Goal: Task Accomplishment & Management: Use online tool/utility

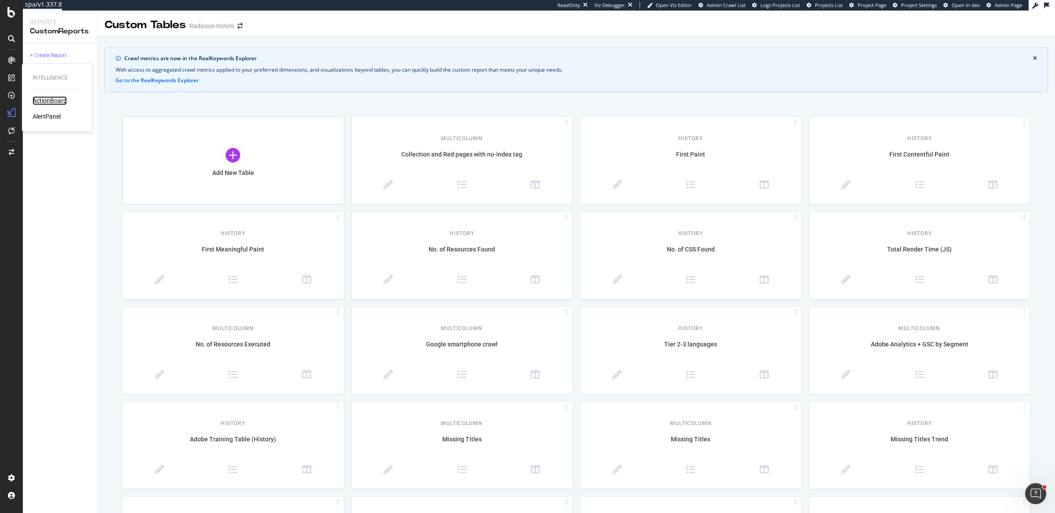
click at [45, 100] on div "ActionBoard" at bounding box center [50, 100] width 34 height 9
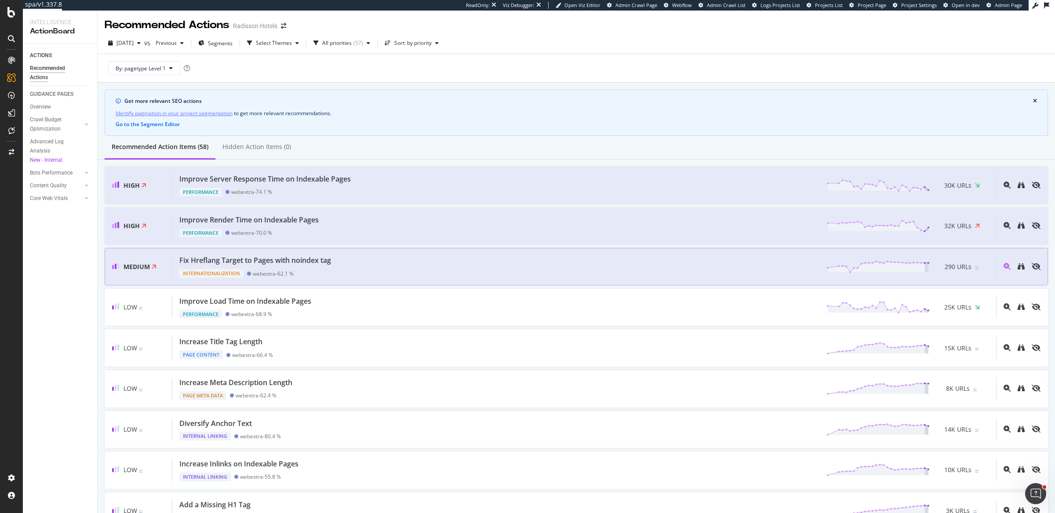
click at [357, 256] on div "Fix Hreflang Target to Pages with noindex tag Internationalization webextra - 6…" at bounding box center [584, 267] width 824 height 22
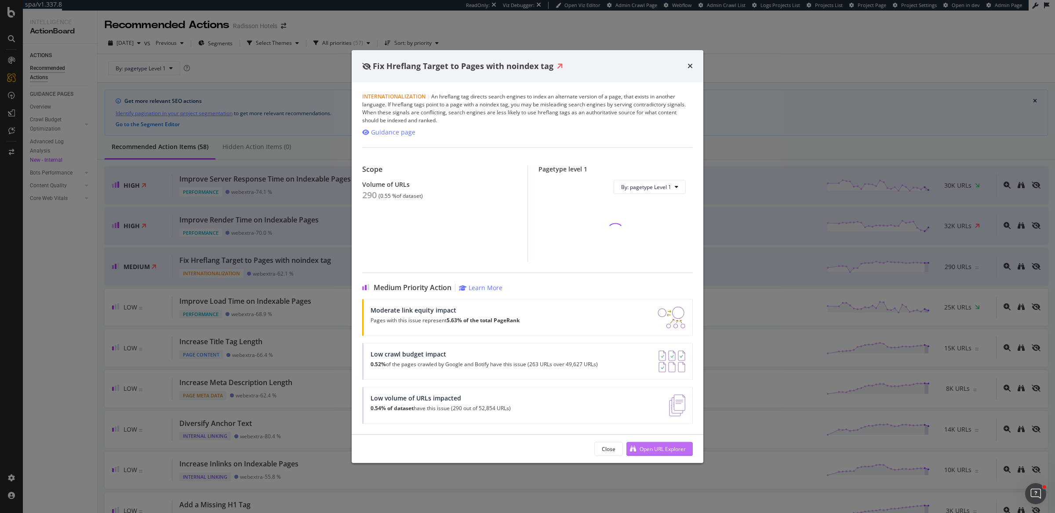
click at [657, 447] on div "Open URL Explorer" at bounding box center [663, 448] width 46 height 7
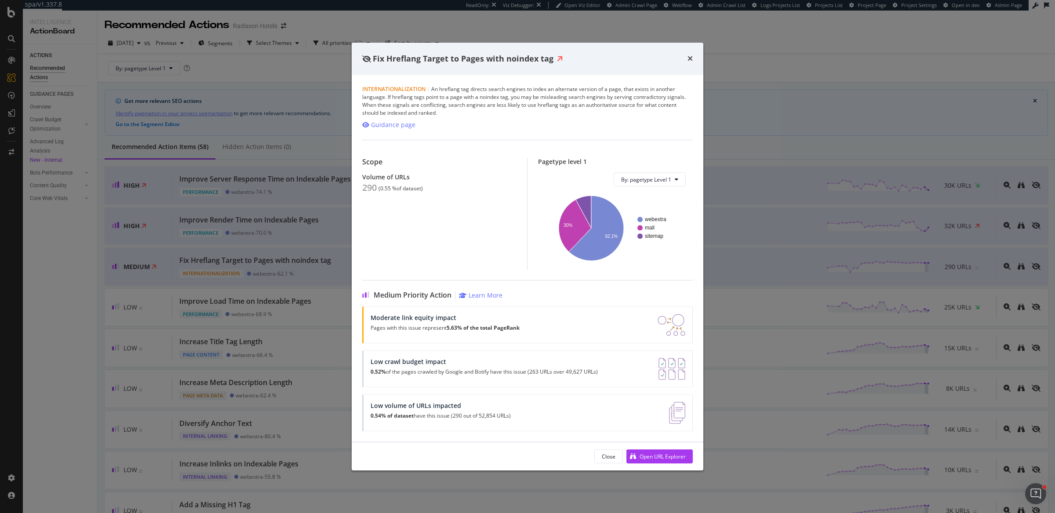
click at [301, 208] on div "Fix Hreflang Target to Pages with noindex tag Internationalization | An hreflan…" at bounding box center [527, 256] width 1055 height 513
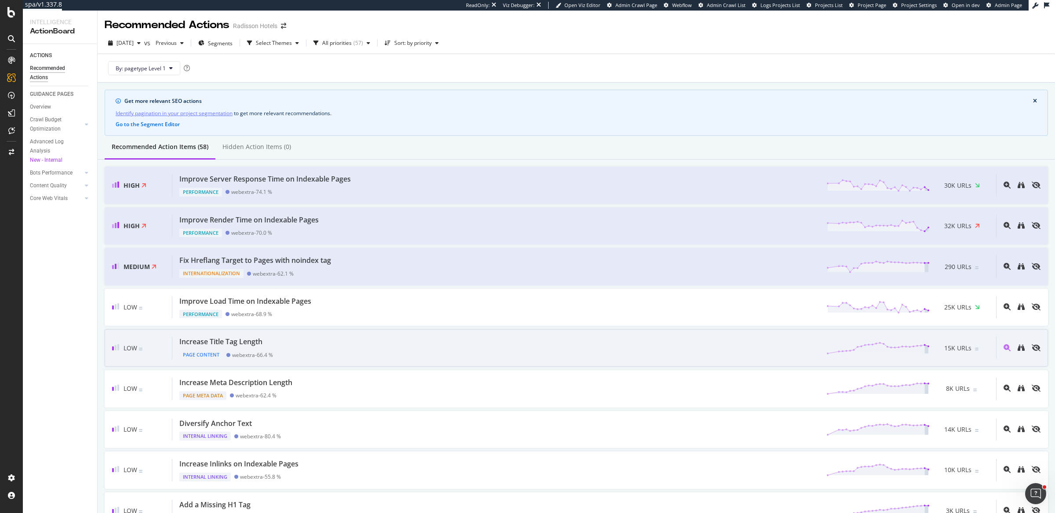
click at [348, 337] on div "Increase Title Tag Length Page Content webextra - 66.4 % 15K URLs" at bounding box center [584, 348] width 824 height 22
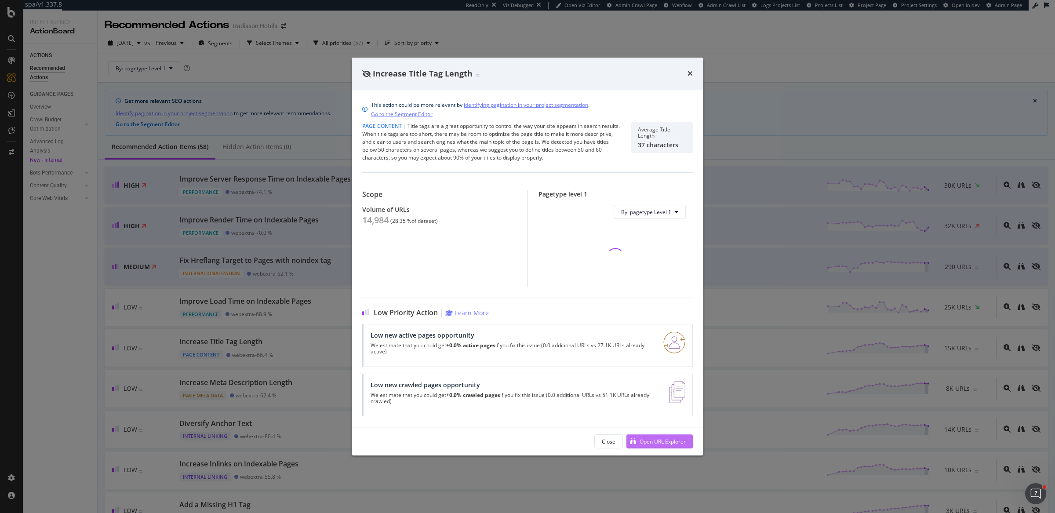
click at [661, 438] on div "Open URL Explorer" at bounding box center [663, 441] width 46 height 7
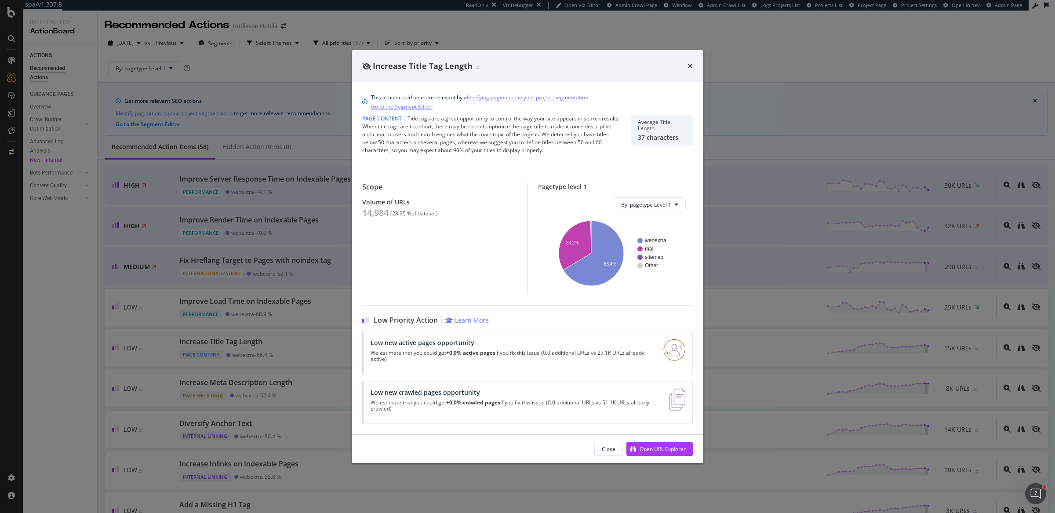
click at [305, 358] on div "Increase Title Tag Length This action could be more relevant by identifying pag…" at bounding box center [527, 256] width 1055 height 513
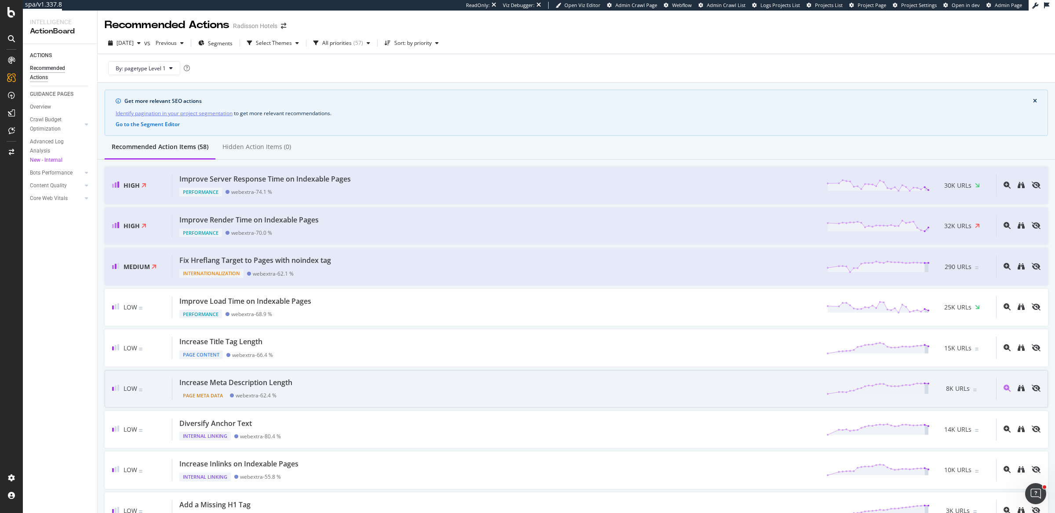
click at [294, 379] on div "Increase Meta Description Length" at bounding box center [237, 383] width 117 height 10
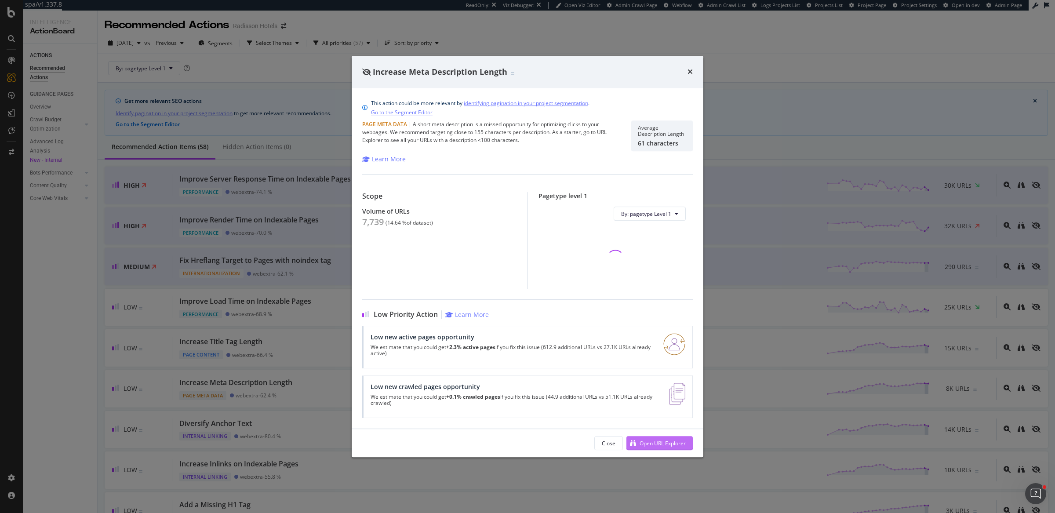
click at [634, 442] on icon "modal" at bounding box center [633, 443] width 6 height 6
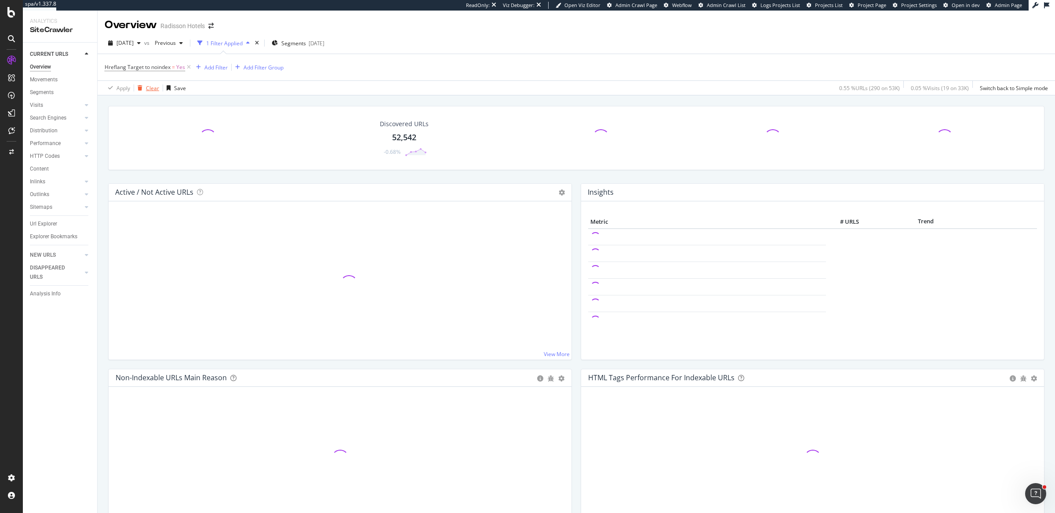
click at [150, 88] on div "Clear" at bounding box center [152, 87] width 13 height 7
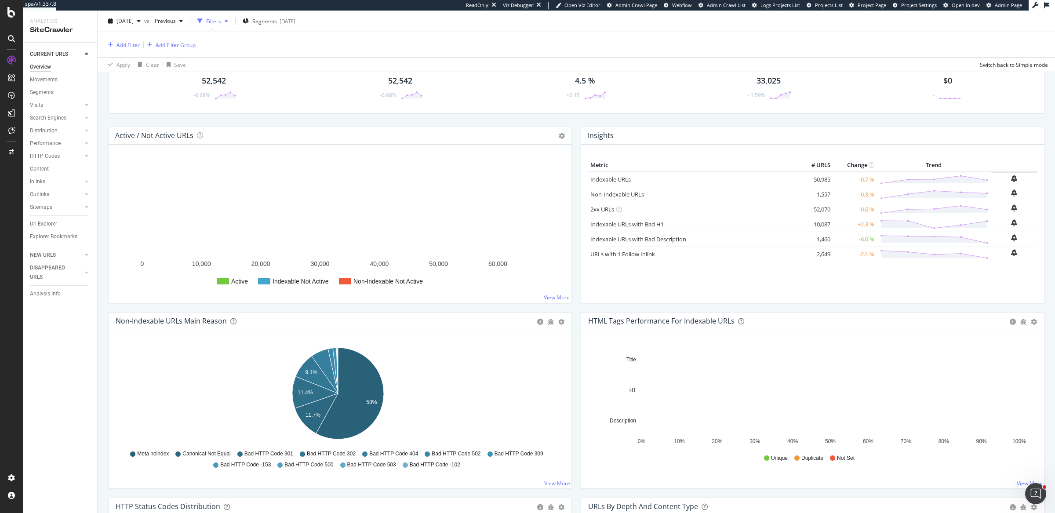
scroll to position [74, 0]
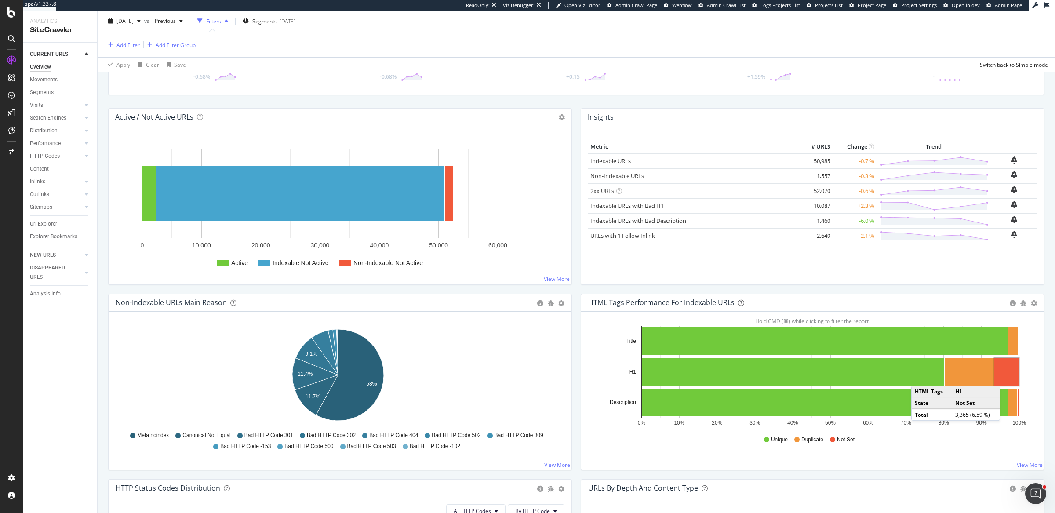
click at [1001, 376] on rect "A chart." at bounding box center [1007, 372] width 25 height 28
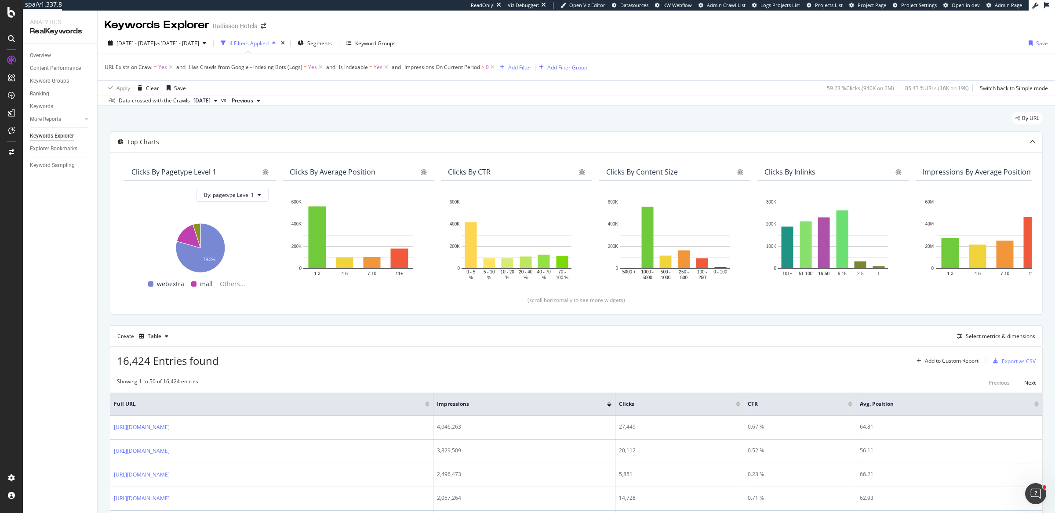
click at [467, 67] on span "Impressions On Current Period" at bounding box center [443, 66] width 76 height 7
click at [433, 117] on span "Greater than" at bounding box center [428, 117] width 32 height 7
click at [437, 139] on div "Equal to" at bounding box center [461, 135] width 94 height 11
click at [492, 150] on div "button" at bounding box center [489, 152] width 12 height 5
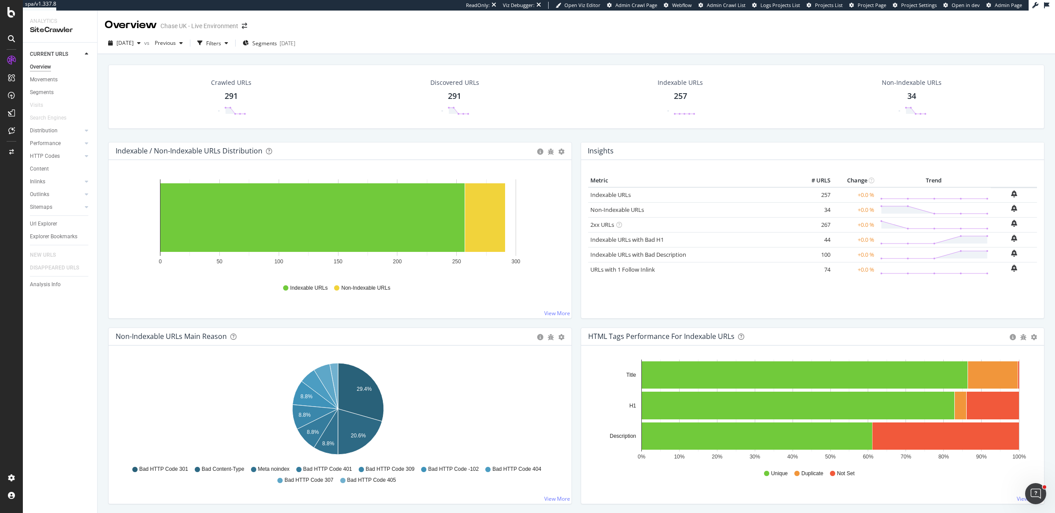
click at [7, 18] on div at bounding box center [11, 256] width 23 height 513
click at [8, 14] on icon at bounding box center [11, 12] width 8 height 11
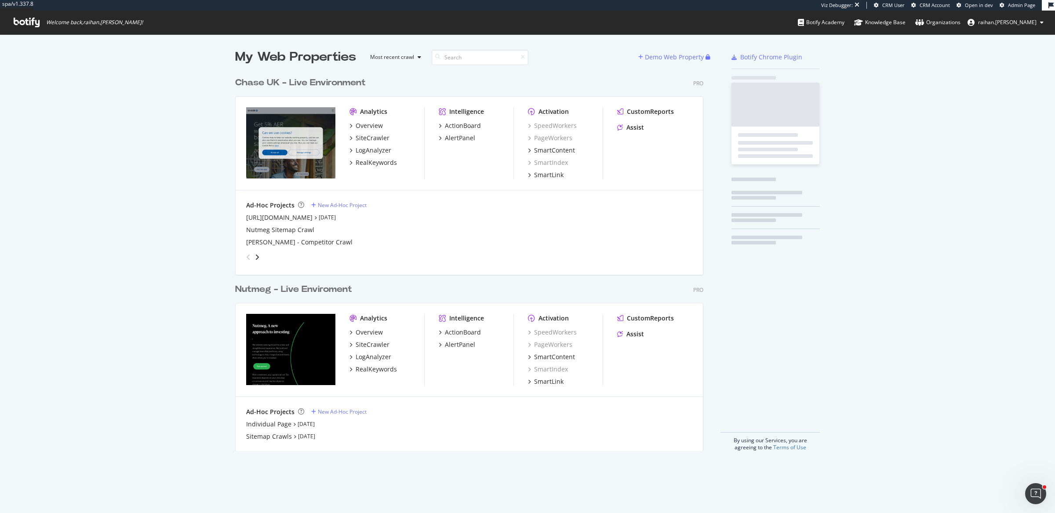
scroll to position [376, 467]
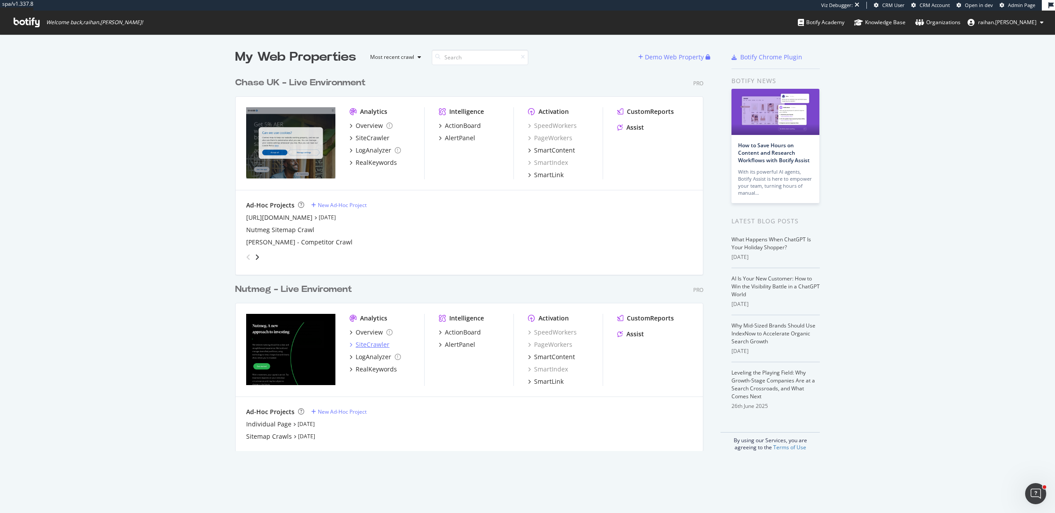
click at [378, 344] on div "SiteCrawler" at bounding box center [373, 344] width 34 height 9
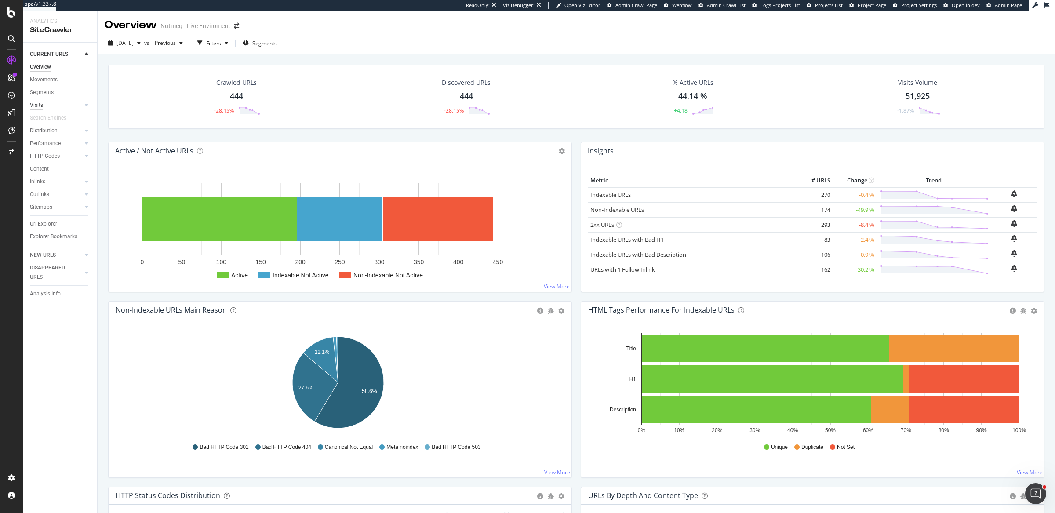
click at [30, 104] on div "Visits" at bounding box center [36, 105] width 13 height 9
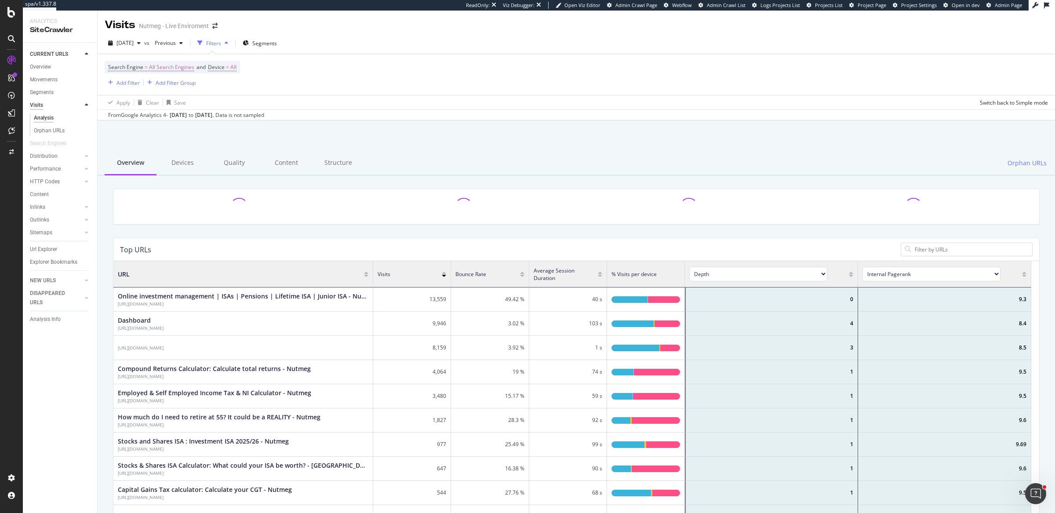
scroll to position [256, 910]
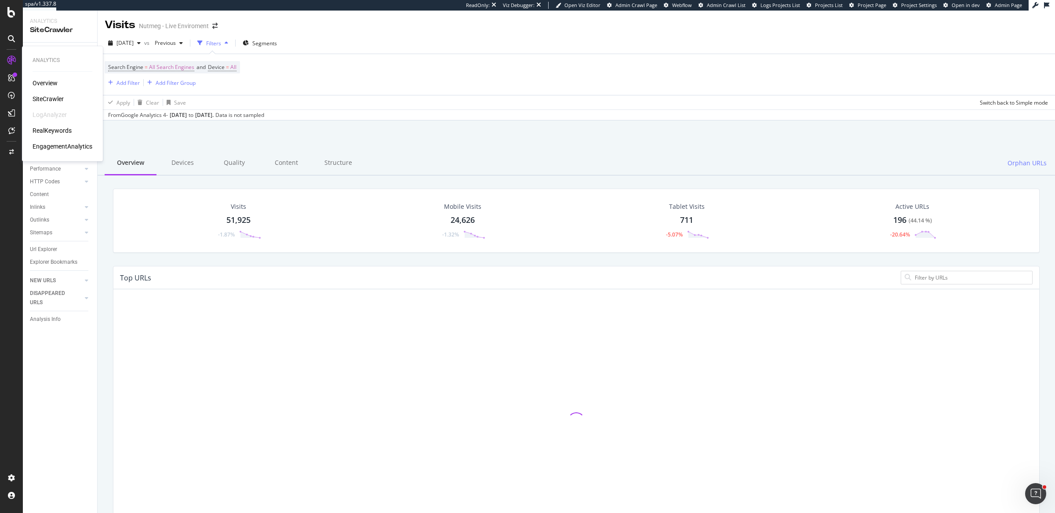
click at [37, 97] on div "SiteCrawler" at bounding box center [48, 99] width 31 height 9
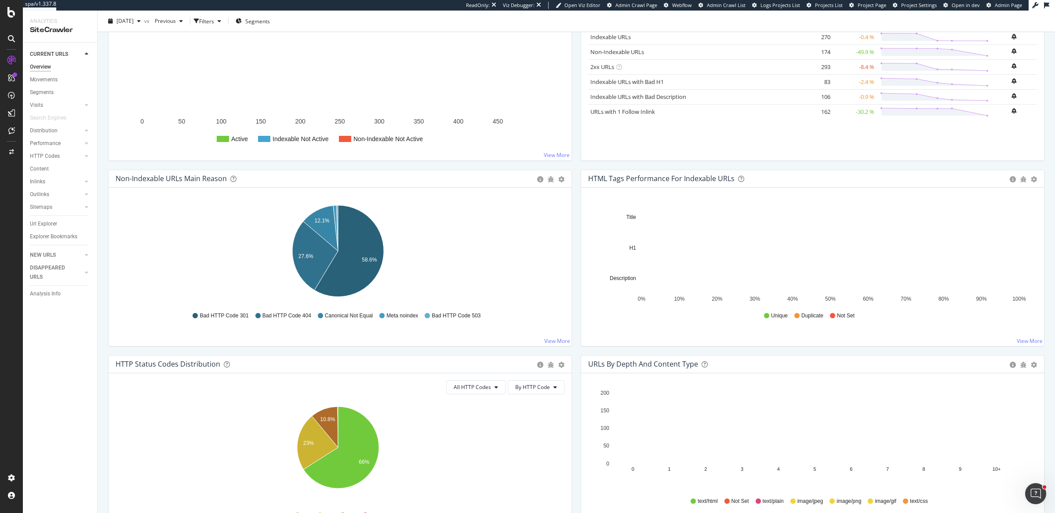
scroll to position [172, 0]
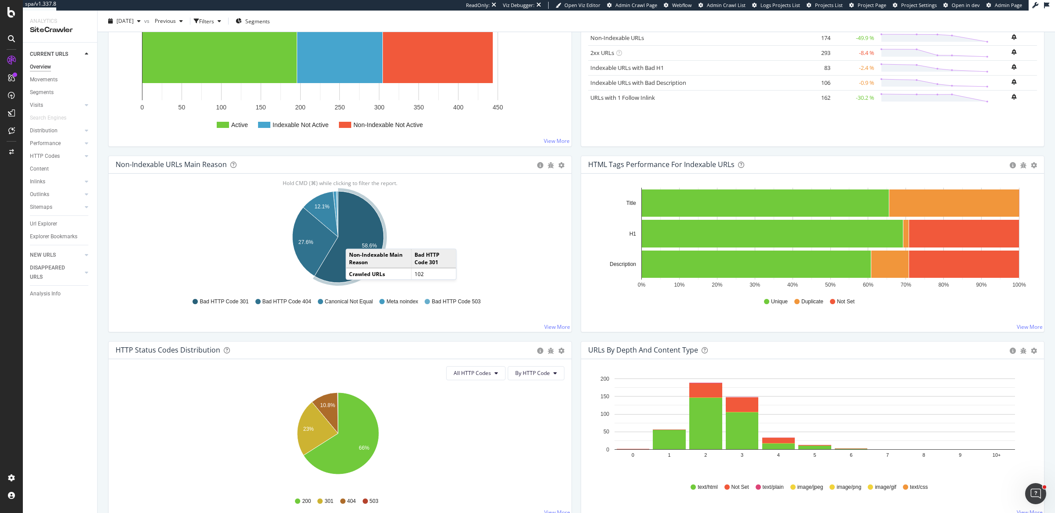
click at [354, 239] on icon "A chart." at bounding box center [348, 236] width 69 height 91
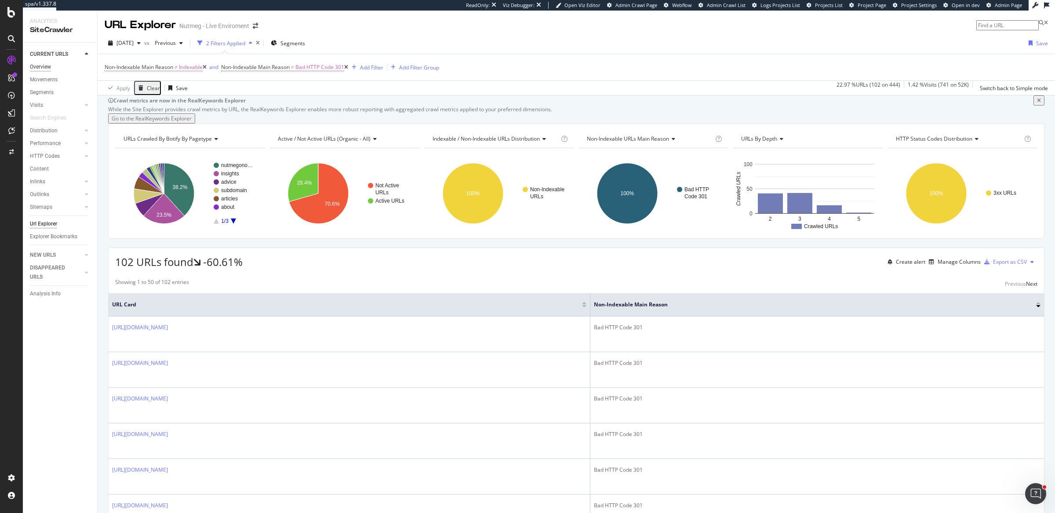
click at [37, 66] on div "Overview" at bounding box center [40, 66] width 21 height 9
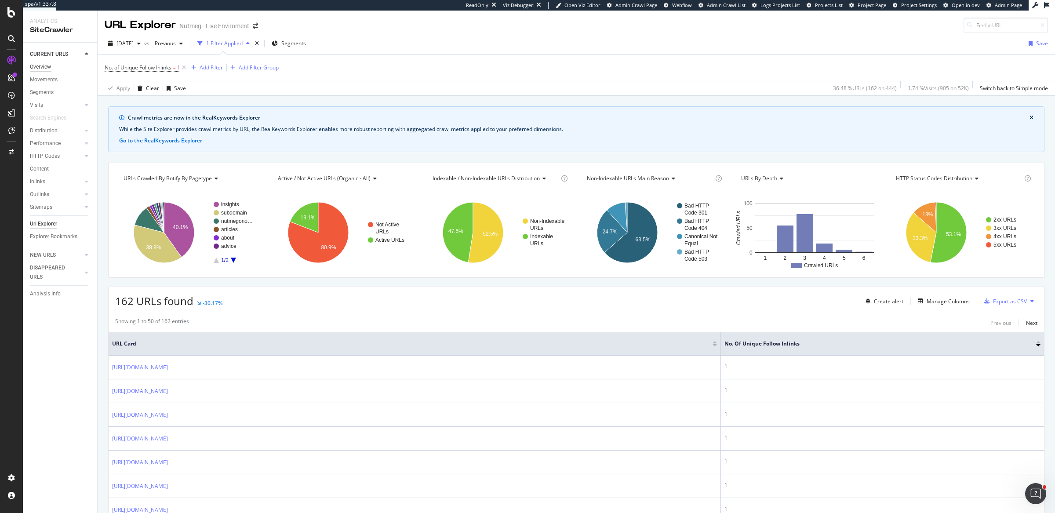
click at [50, 66] on div "Overview" at bounding box center [40, 66] width 21 height 9
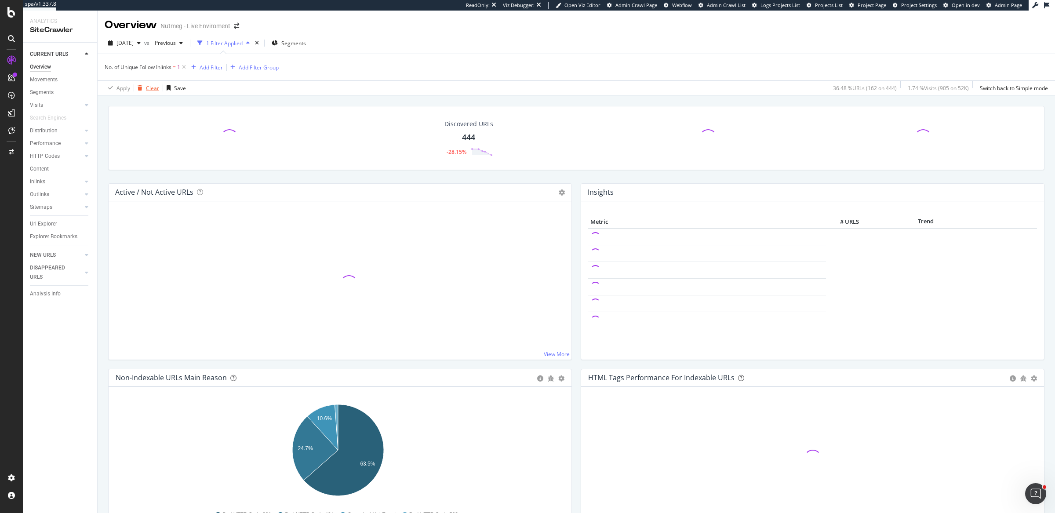
click at [144, 88] on div "button" at bounding box center [140, 87] width 12 height 5
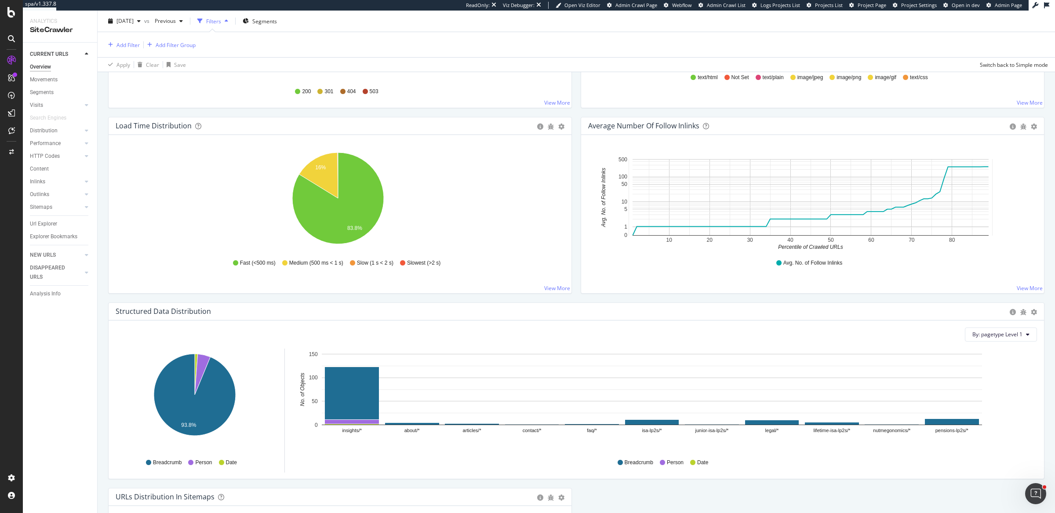
scroll to position [621, 0]
click at [313, 171] on td "HTML Load Time" at bounding box center [336, 175] width 48 height 19
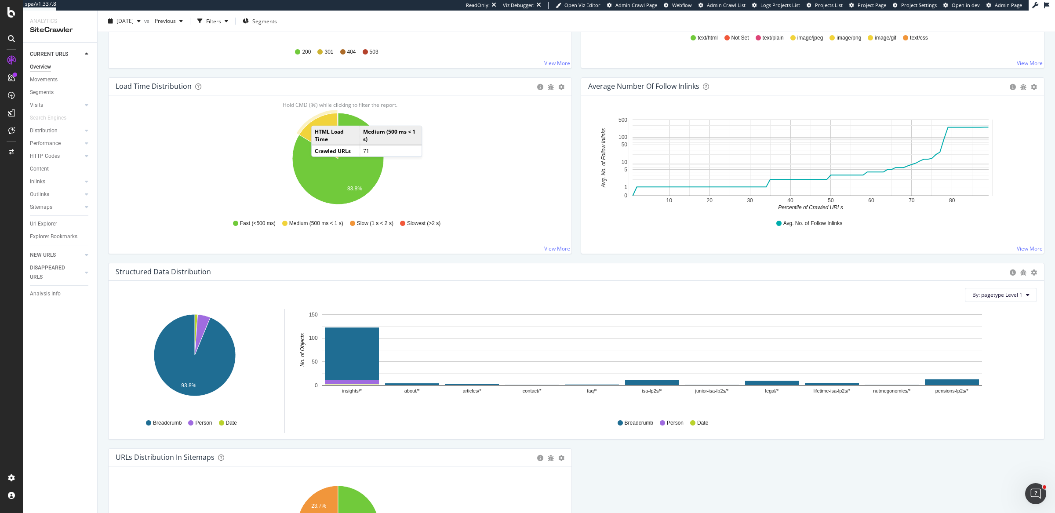
scroll to position [582, 0]
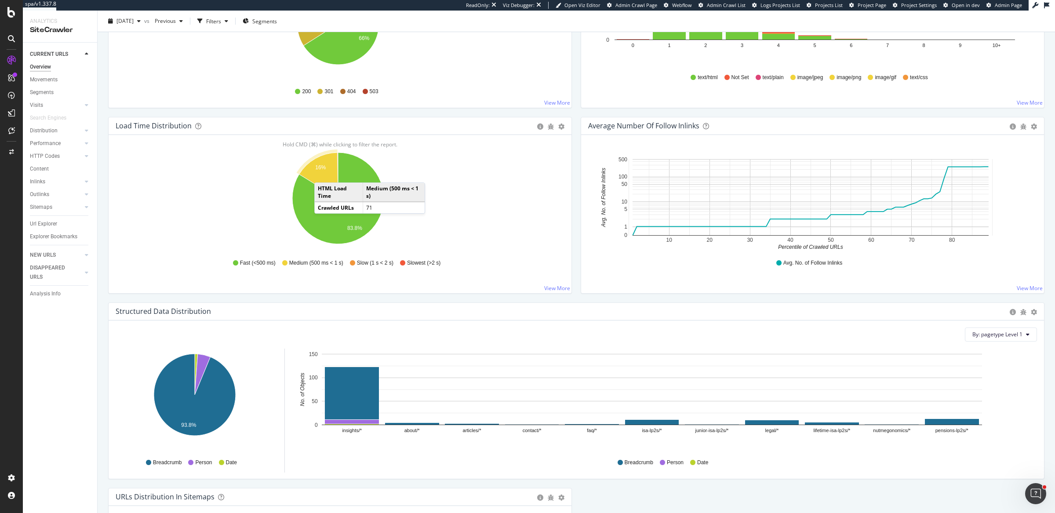
click at [323, 172] on icon "A chart." at bounding box center [318, 176] width 39 height 46
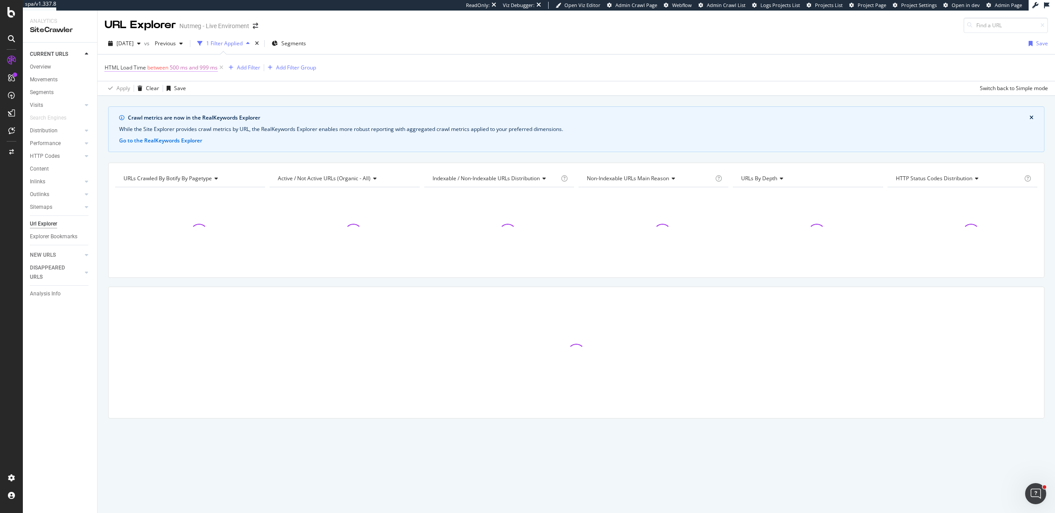
click at [178, 71] on span "500 ms and 999 ms" at bounding box center [194, 68] width 48 height 12
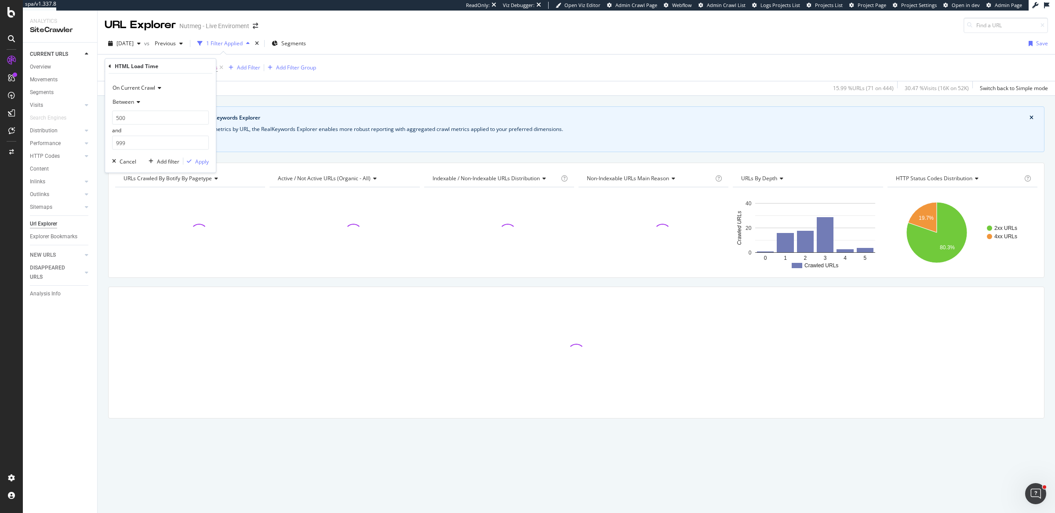
click at [136, 102] on icon at bounding box center [137, 101] width 6 height 5
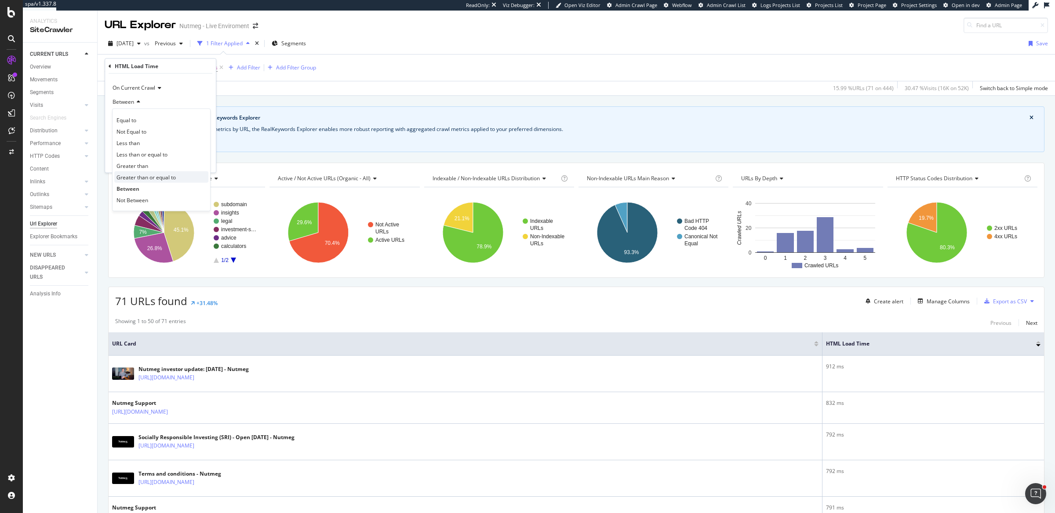
click at [139, 176] on span "Greater than or equal to" at bounding box center [146, 176] width 59 height 7
click at [155, 115] on input "number" at bounding box center [160, 118] width 97 height 14
type input "500"
click at [200, 132] on button "Apply" at bounding box center [196, 136] width 26 height 9
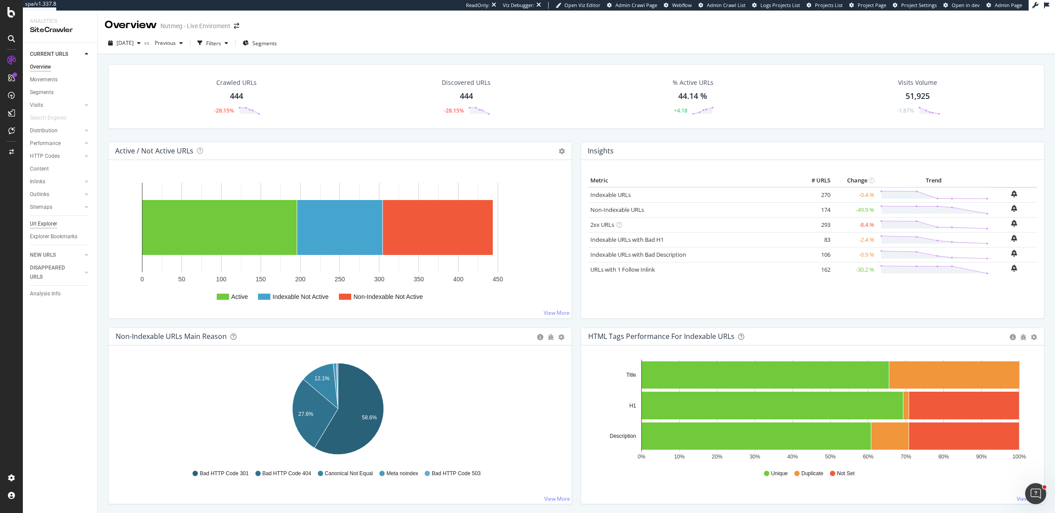
click at [47, 225] on div "Url Explorer" at bounding box center [43, 223] width 27 height 9
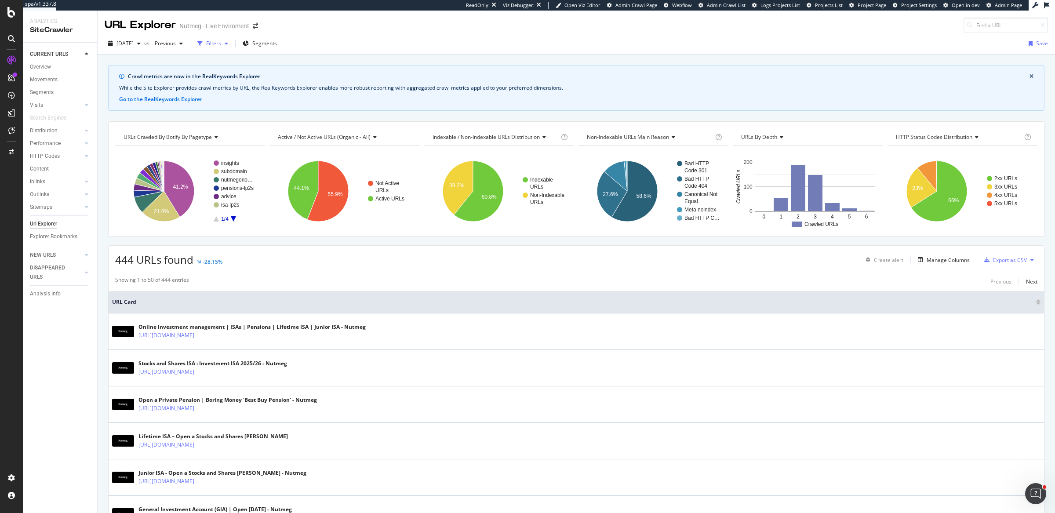
click at [221, 44] on div "Filters" at bounding box center [213, 43] width 15 height 7
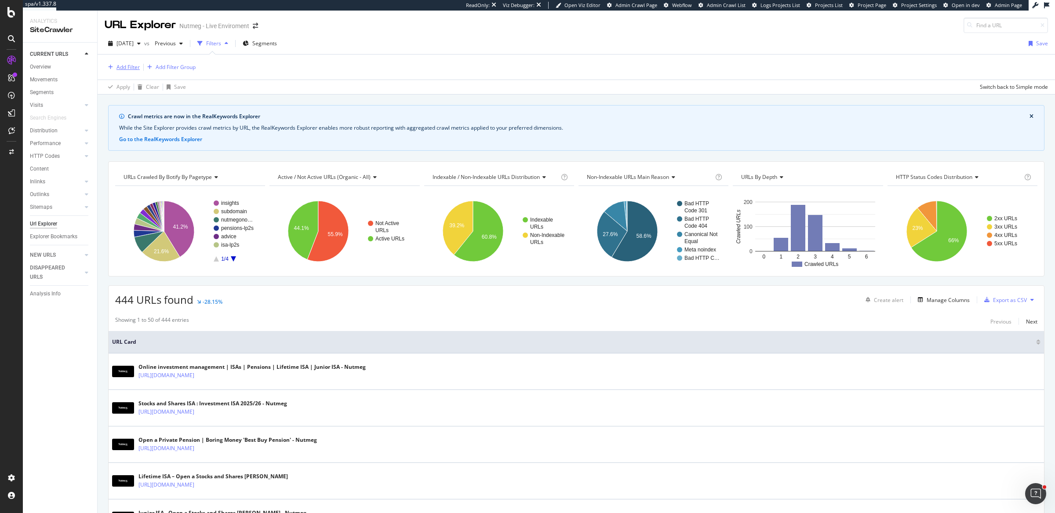
click at [128, 64] on div "Add Filter" at bounding box center [128, 66] width 23 height 7
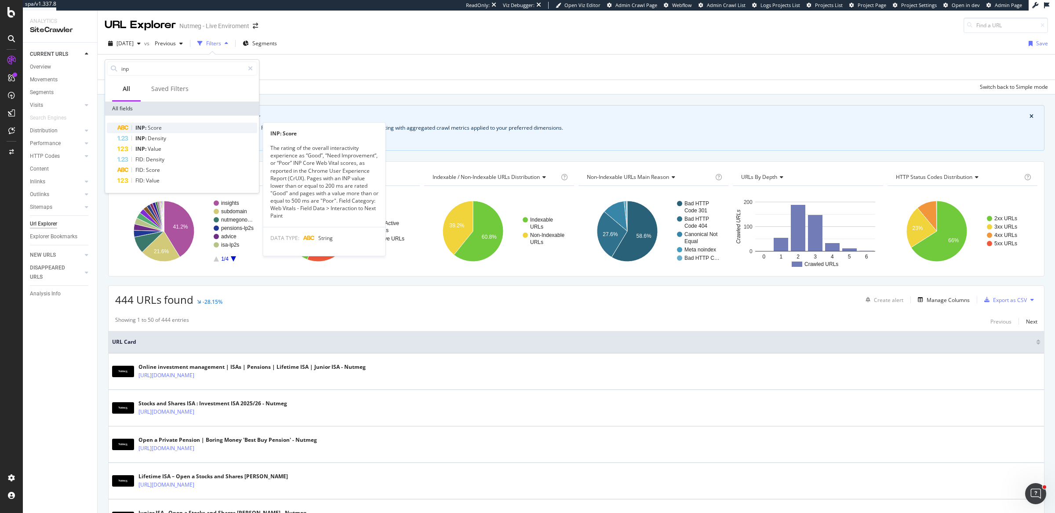
type input "inp"
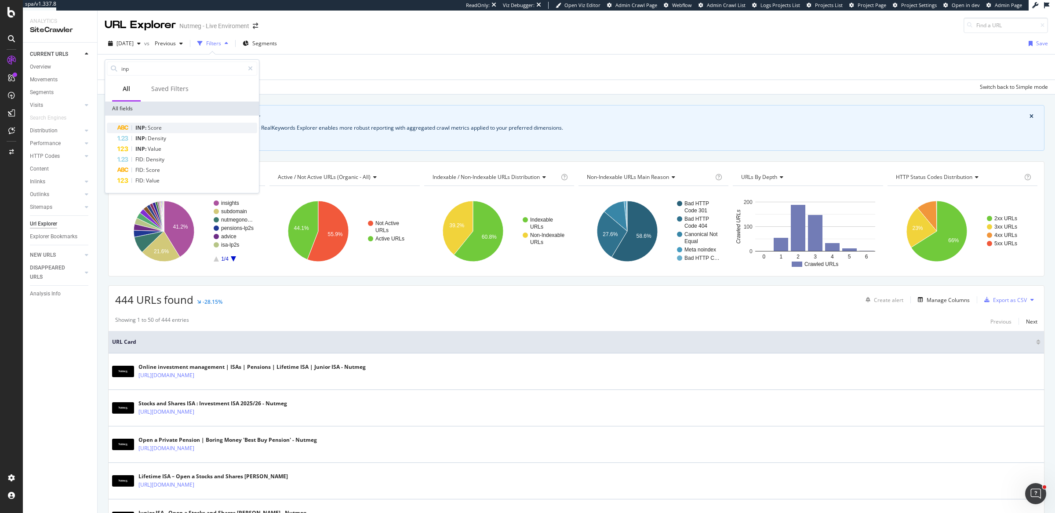
click at [175, 129] on div "INP: Score" at bounding box center [187, 128] width 140 height 11
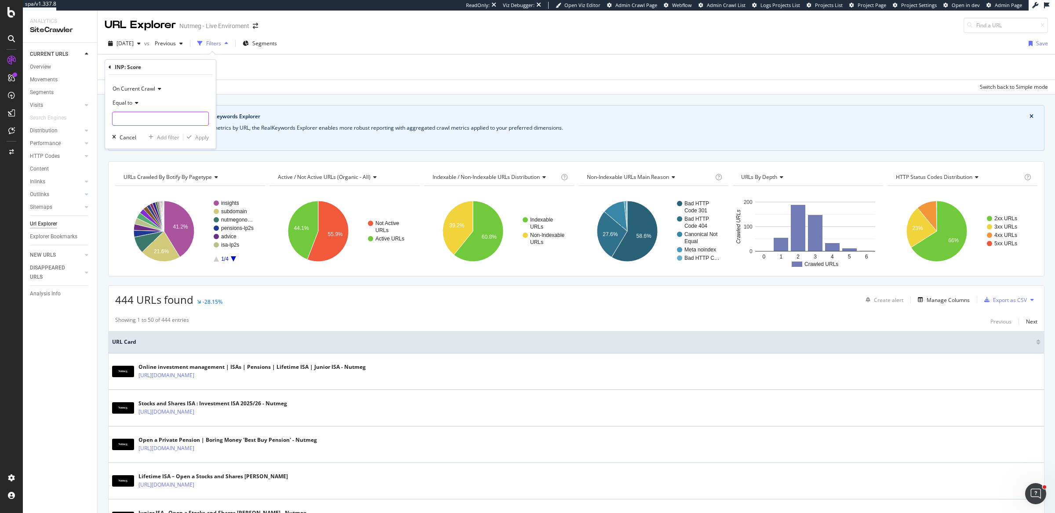
click at [175, 123] on input "text" at bounding box center [161, 119] width 96 height 14
click at [249, 80] on div "Apply Clear Save Switch back to Simple mode" at bounding box center [577, 87] width 958 height 15
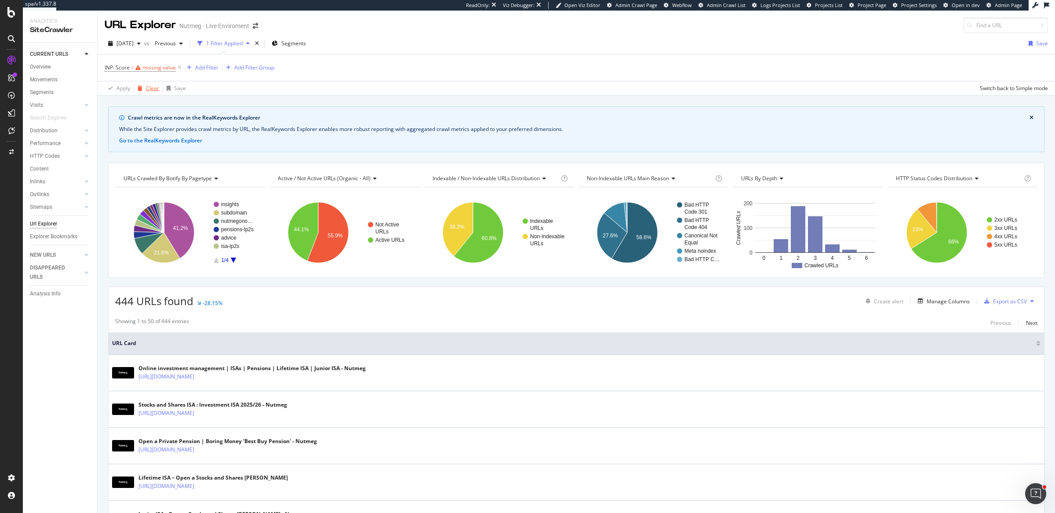
click at [146, 88] on div "Clear" at bounding box center [152, 87] width 13 height 7
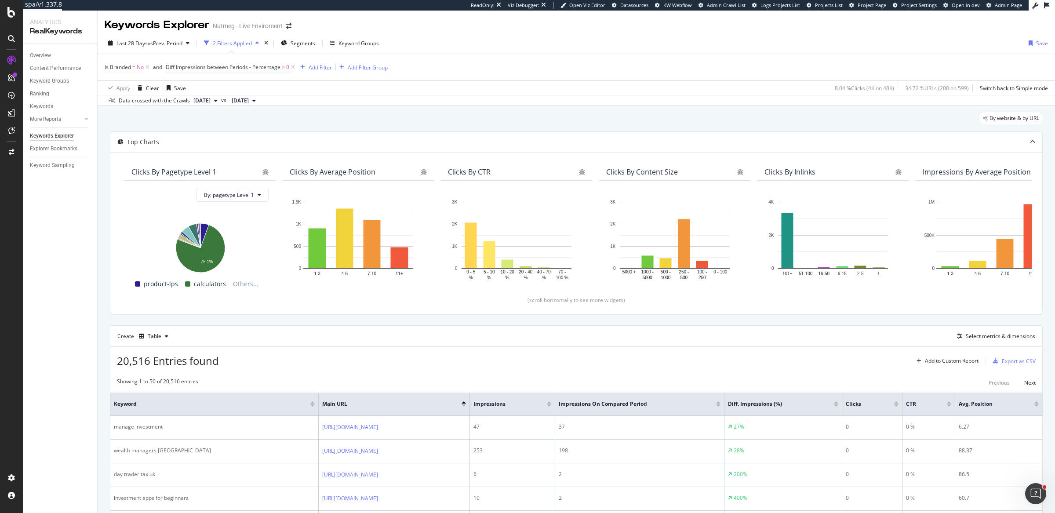
click at [255, 66] on span "Diff Impressions between Periods - Percentage" at bounding box center [223, 66] width 115 height 7
click at [201, 116] on span "Greater than" at bounding box center [190, 117] width 32 height 7
click at [212, 158] on div "Less than" at bounding box center [223, 158] width 94 height 11
click at [220, 135] on input "1" at bounding box center [222, 134] width 97 height 14
type input "0"
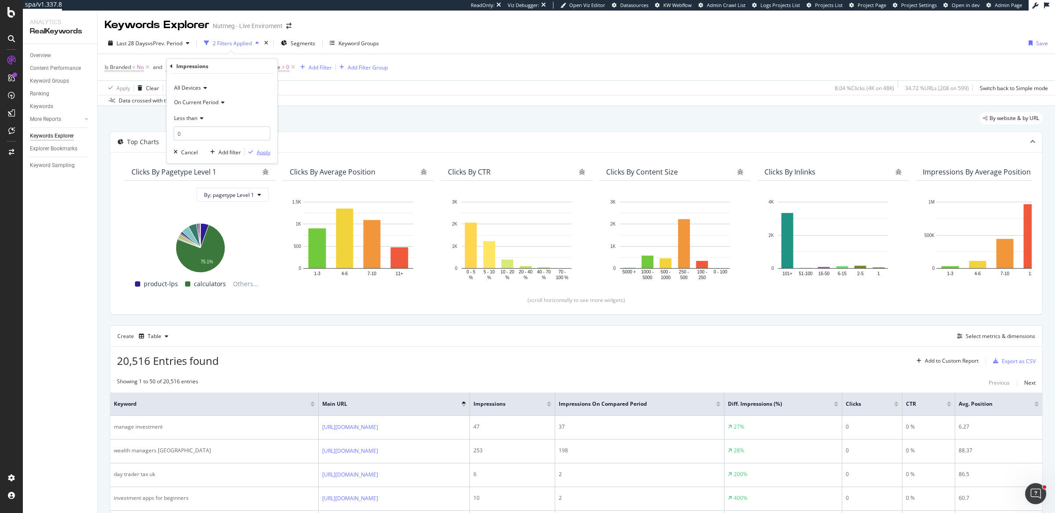
click at [259, 151] on div "Apply" at bounding box center [264, 151] width 14 height 7
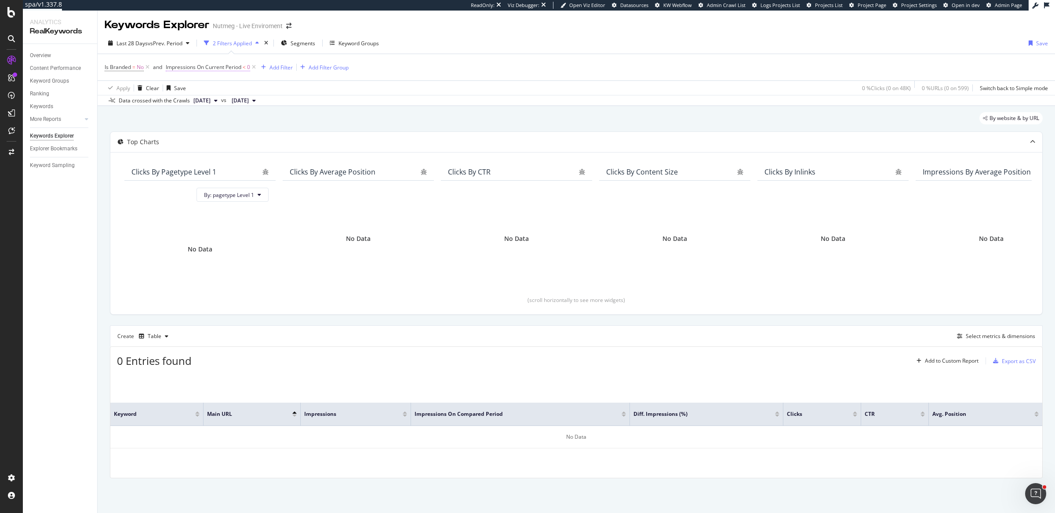
click at [189, 67] on span "Impressions On Current Period" at bounding box center [204, 66] width 76 height 7
click at [203, 100] on span "On Current Period" at bounding box center [196, 101] width 44 height 7
click at [206, 141] on span "Diff. Between Period - Percentage" at bounding box center [219, 142] width 83 height 7
click at [259, 152] on div "Apply" at bounding box center [264, 151] width 14 height 7
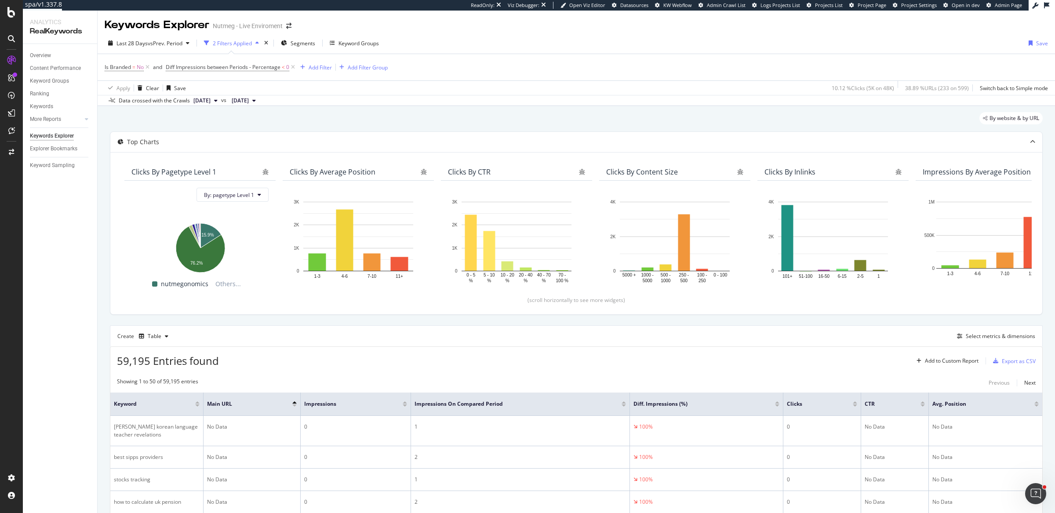
click at [405, 405] on div at bounding box center [405, 406] width 4 height 2
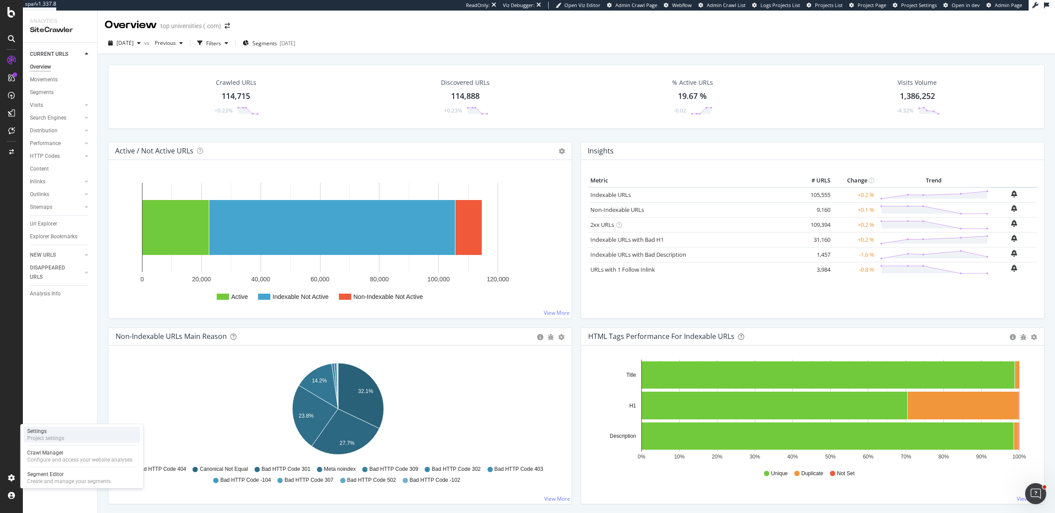
click at [66, 438] on div "Settings Project settings" at bounding box center [82, 435] width 116 height 16
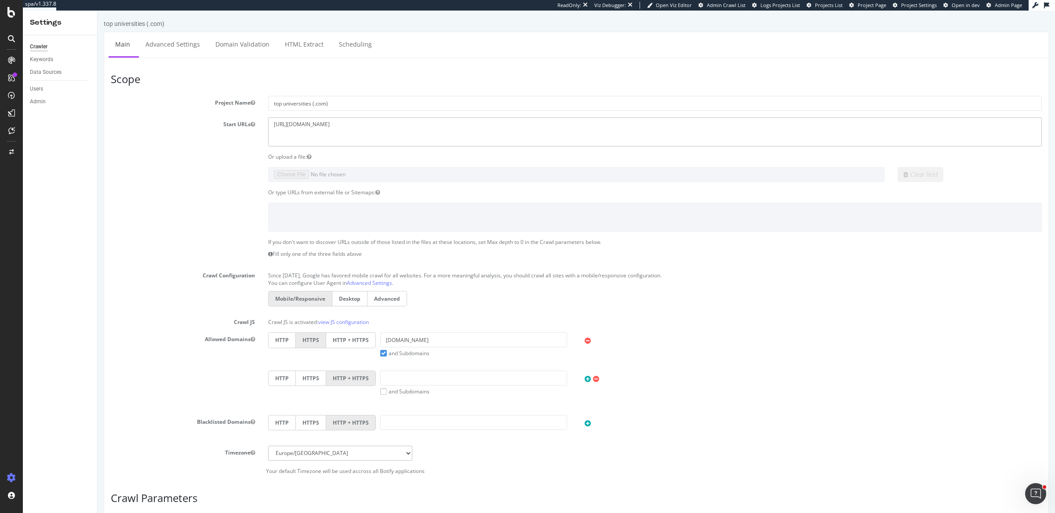
click at [301, 124] on textarea "https://www.topuniversities.com" at bounding box center [655, 131] width 774 height 29
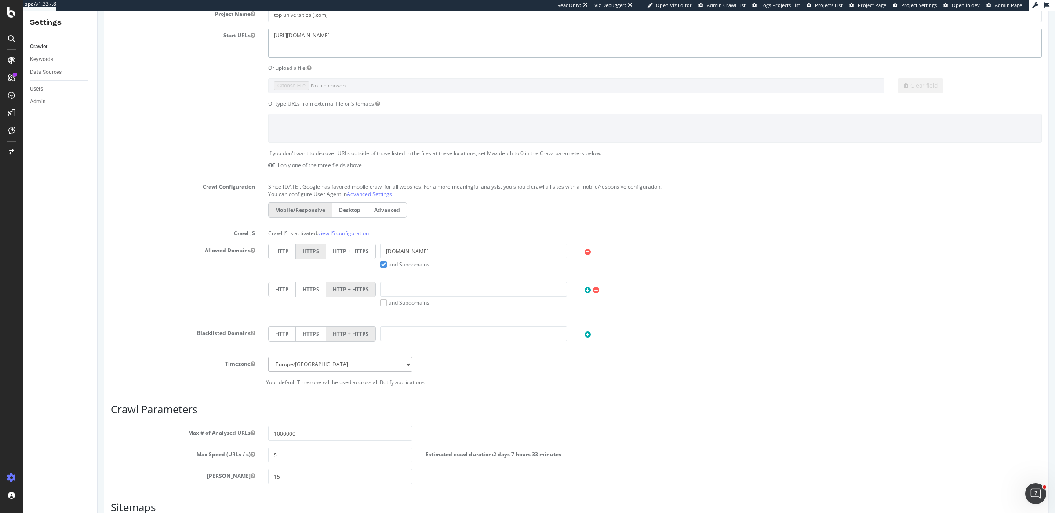
scroll to position [213, 0]
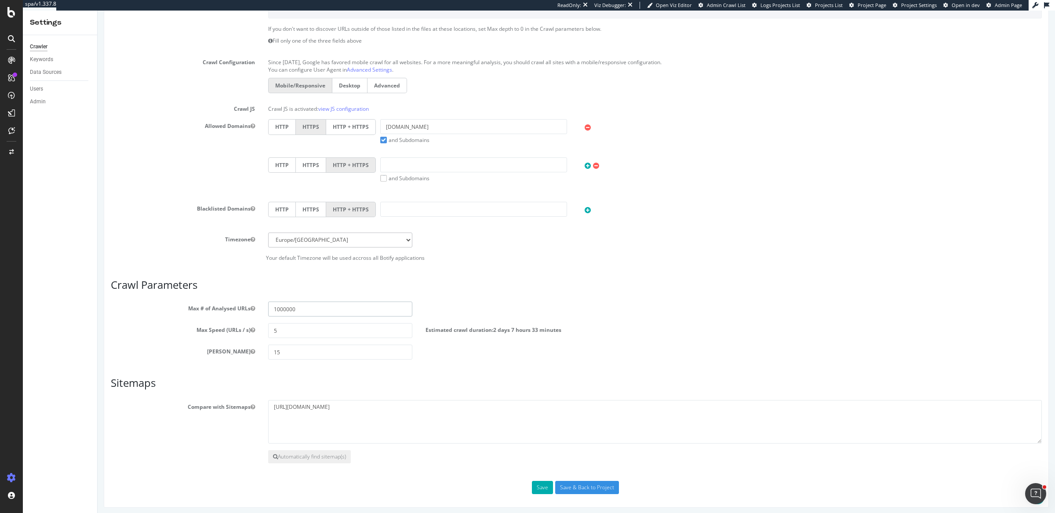
click at [307, 310] on input "1000000" at bounding box center [340, 309] width 144 height 15
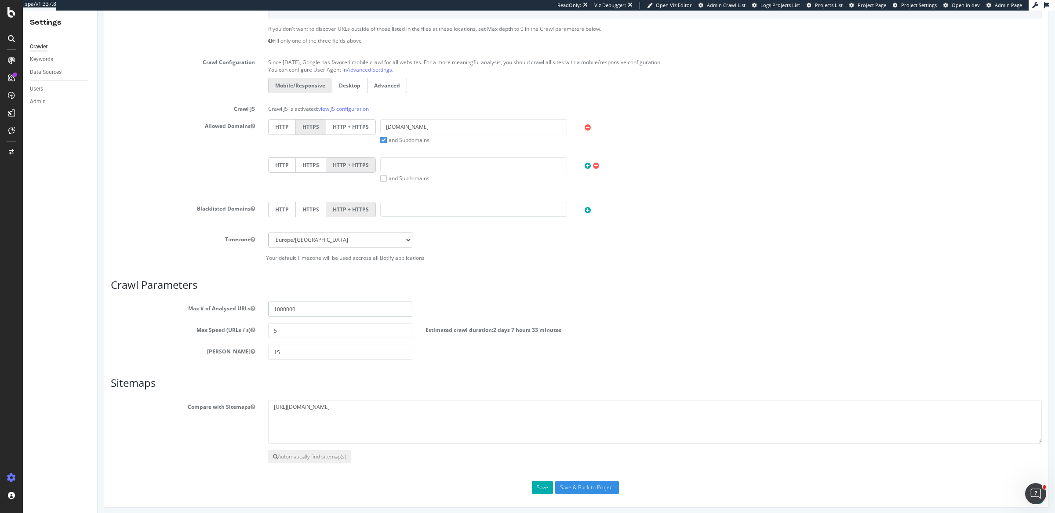
click at [307, 310] on input "1000000" at bounding box center [340, 309] width 144 height 15
click at [294, 353] on input "15" at bounding box center [340, 352] width 144 height 15
drag, startPoint x: 294, startPoint y: 353, endPoint x: 213, endPoint y: 349, distance: 80.6
click at [213, 349] on div "Max Depth 15" at bounding box center [576, 352] width 945 height 15
click at [545, 486] on button "Save" at bounding box center [542, 487] width 21 height 13
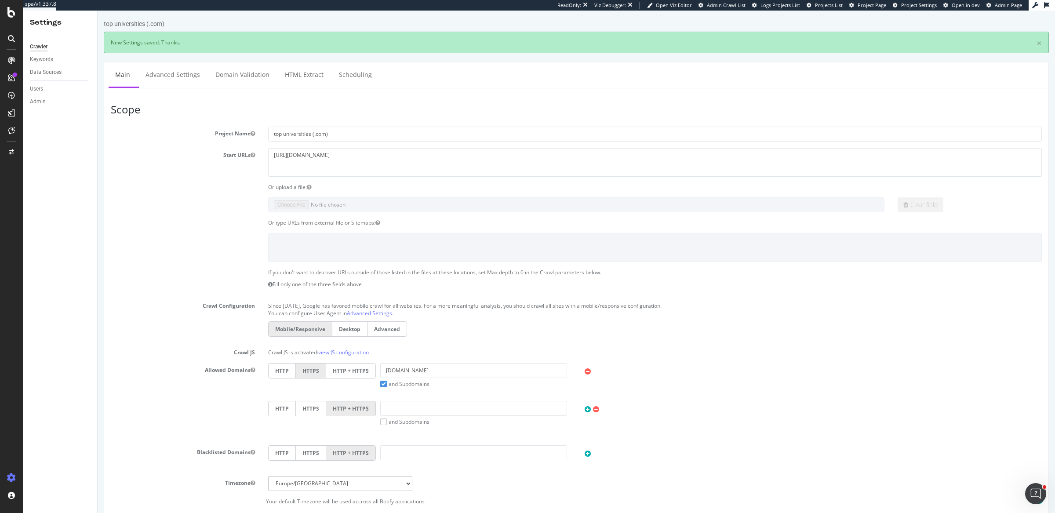
scroll to position [243, 0]
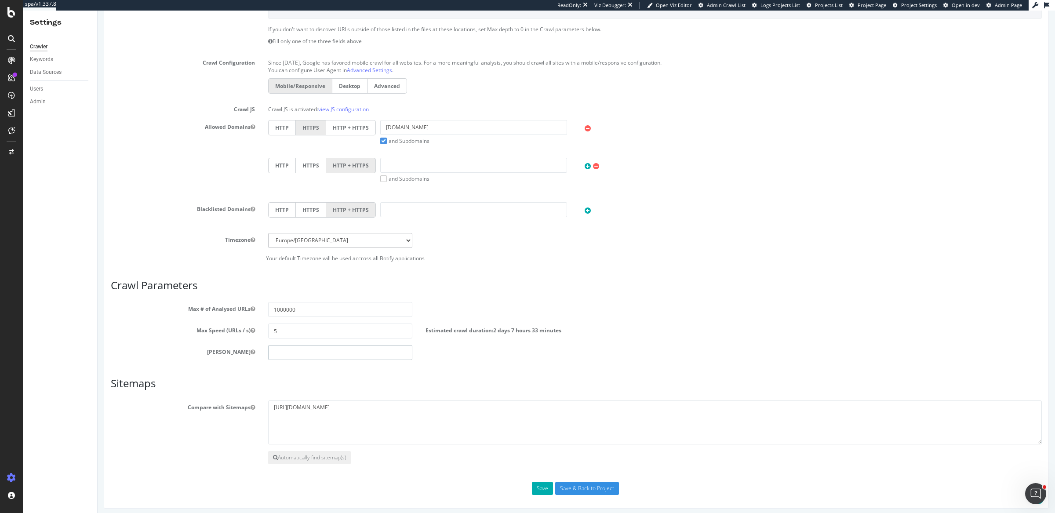
click at [335, 352] on input "number" at bounding box center [340, 352] width 144 height 15
type input "15"
click at [548, 488] on button "Save" at bounding box center [542, 488] width 21 height 13
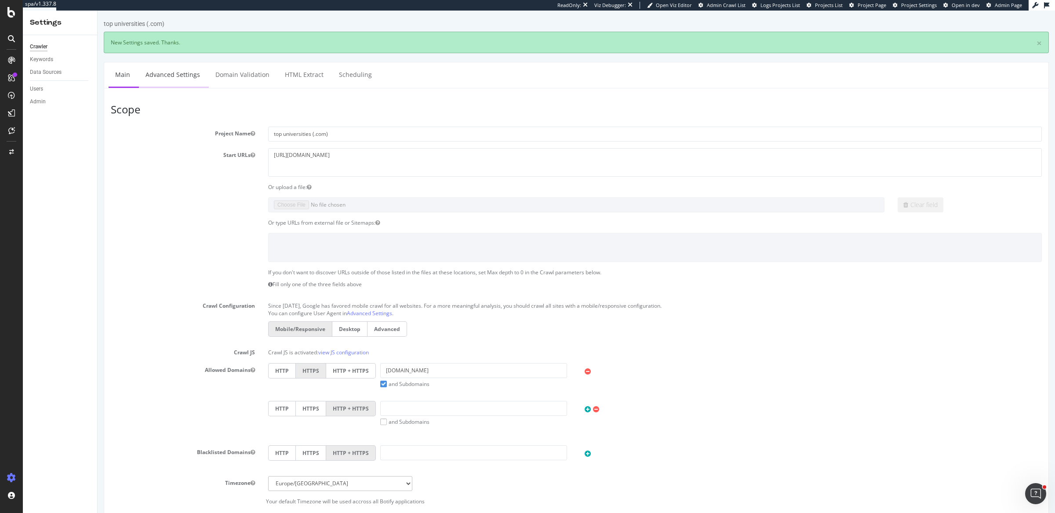
click at [180, 69] on link "Advanced Settings" at bounding box center [173, 74] width 68 height 24
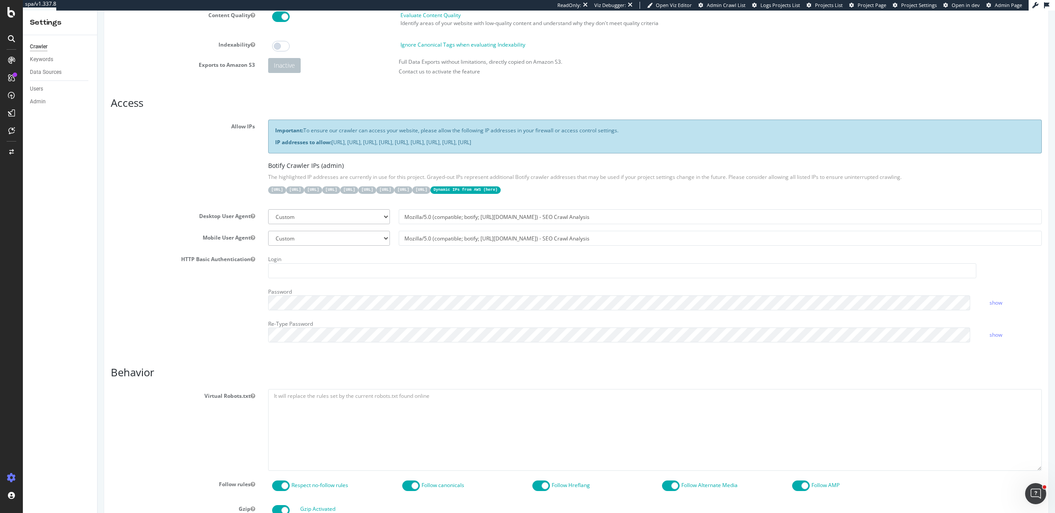
scroll to position [88, 0]
click at [482, 217] on input "Mozilla/5.0 (compatible; botify; [URL][DOMAIN_NAME]) - SEO Crawl Analysis" at bounding box center [720, 216] width 643 height 15
click at [466, 234] on input "Mozilla/5.0 (compatible; botify; [URL][DOMAIN_NAME]) - SEO Crawl Analysis" at bounding box center [720, 237] width 643 height 15
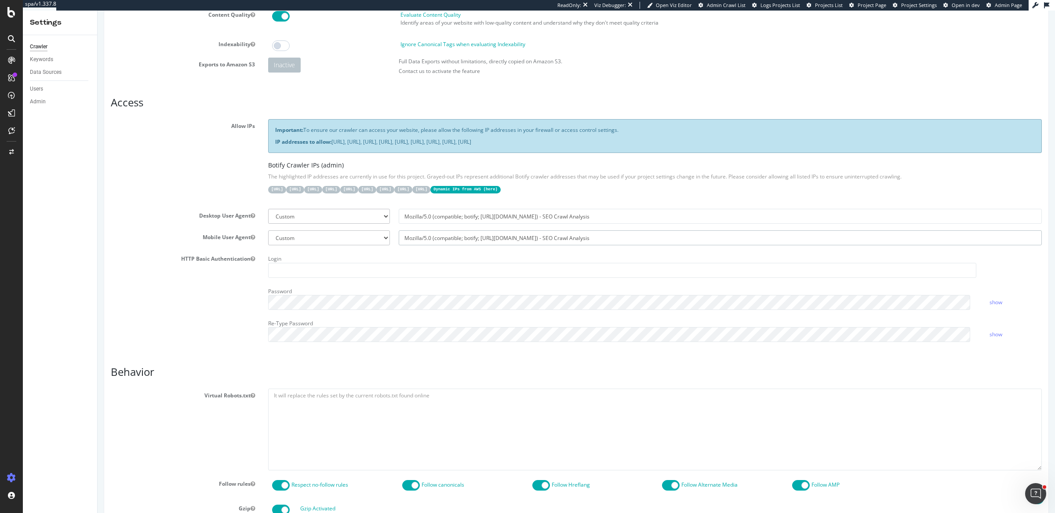
click at [466, 234] on input "Mozilla/5.0 (compatible; botify; [URL][DOMAIN_NAME]) - SEO Crawl Analysis" at bounding box center [720, 237] width 643 height 15
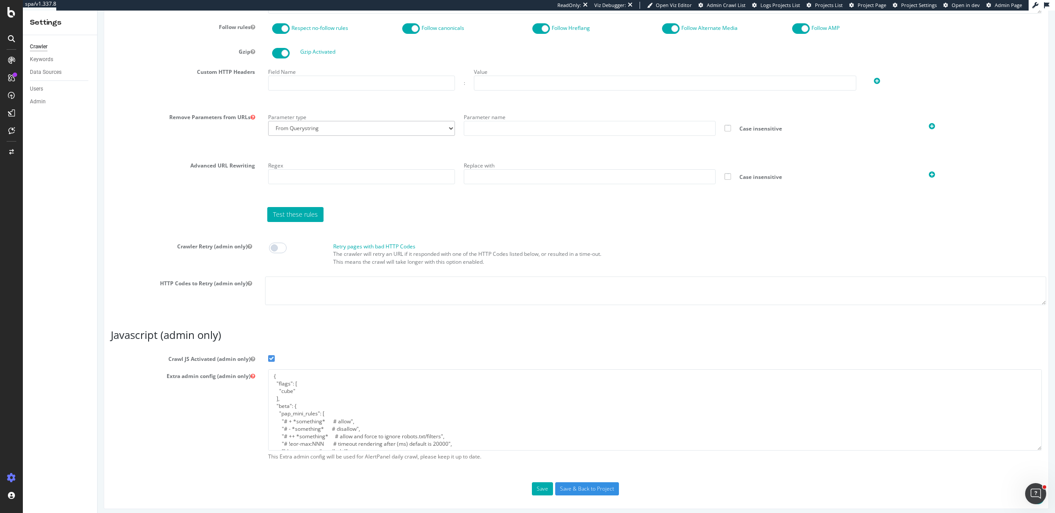
scroll to position [546, 0]
click at [324, 391] on textarea "{ "flags": [ "cube" ], "beta": { "pap_mini_rules": [ "# + *something* # allow",…" at bounding box center [655, 409] width 774 height 81
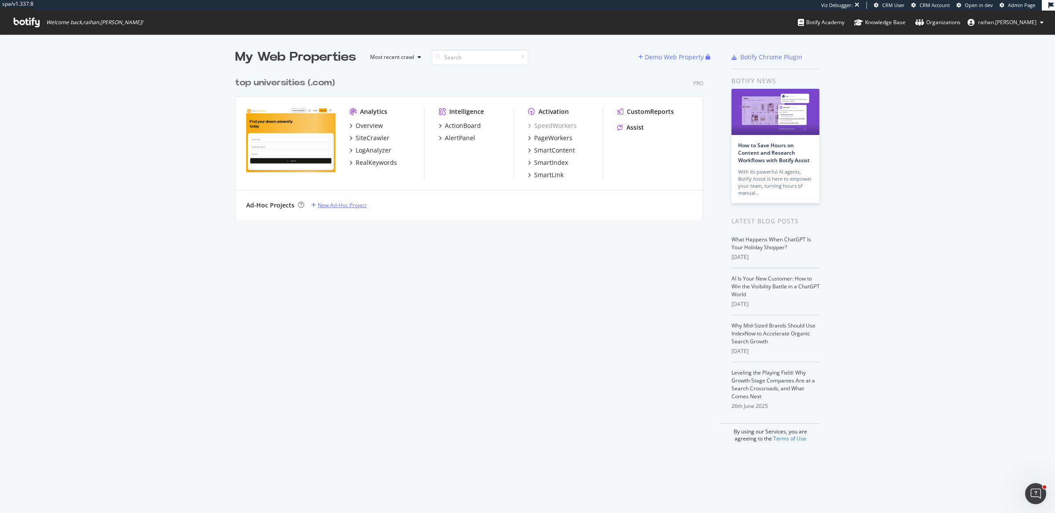
click at [333, 204] on div "New Ad-Hoc Project" at bounding box center [342, 204] width 49 height 7
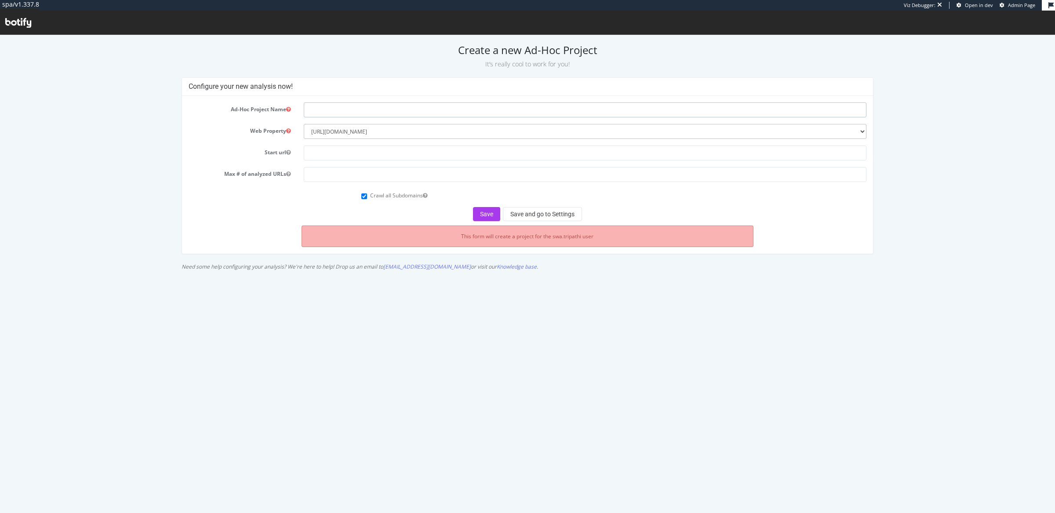
click at [438, 113] on input "text" at bounding box center [585, 109] width 563 height 15
type input "Test Crawl - All JS"
click at [408, 150] on input "text" at bounding box center [585, 153] width 563 height 15
paste input "[URL][DOMAIN_NAME]"
type input "[URL][DOMAIN_NAME]"
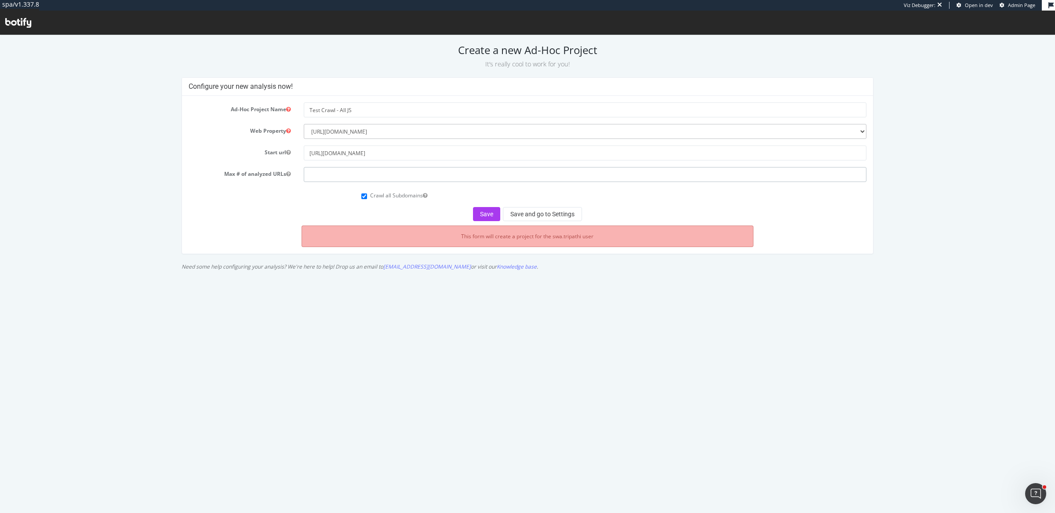
click at [354, 170] on input "number" at bounding box center [585, 174] width 563 height 15
type input "1"
click at [568, 212] on button "Save and go to Settings" at bounding box center [542, 214] width 79 height 14
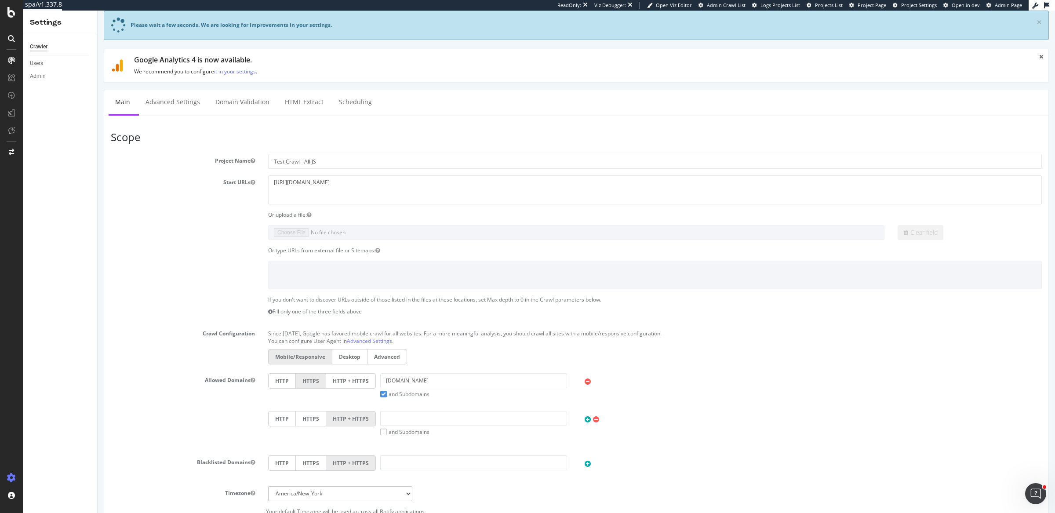
scroll to position [47, 0]
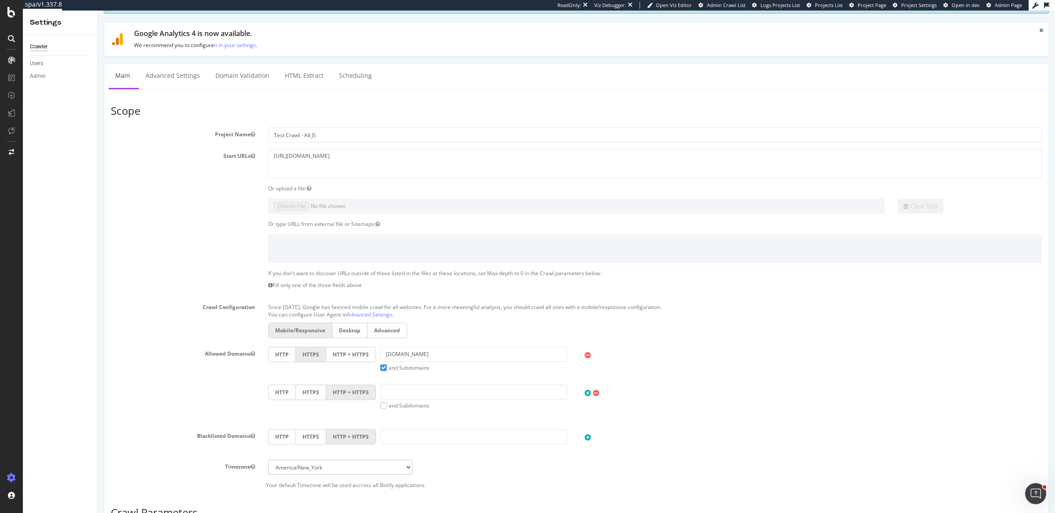
click at [363, 340] on div "Since [DATE], Google has favored mobile crawl for all websites. For a more mean…" at bounding box center [655, 320] width 787 height 40
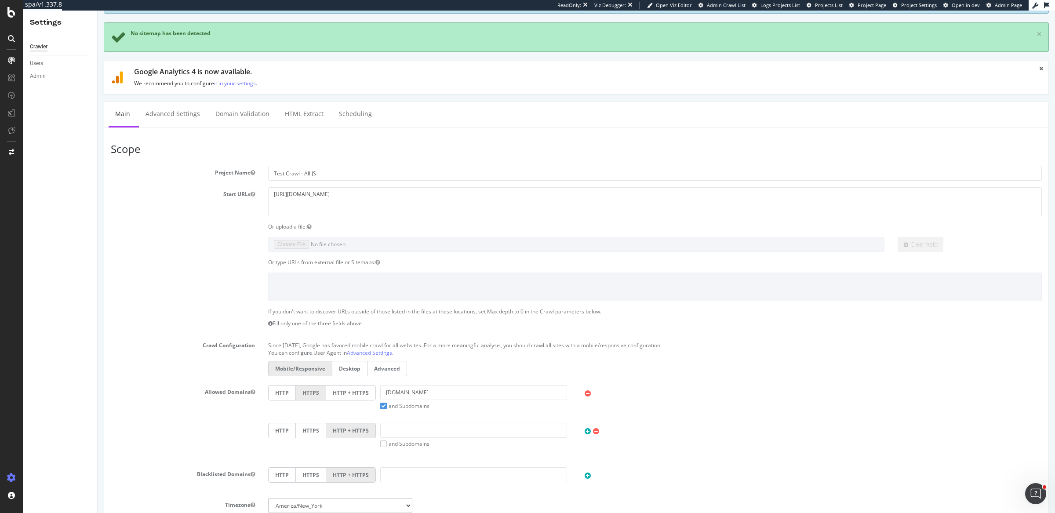
click at [361, 385] on label "HTTP + HTTPS" at bounding box center [351, 392] width 50 height 15
click at [98, 11] on input "HTTP + HTTPS" at bounding box center [98, 11] width 0 height 0
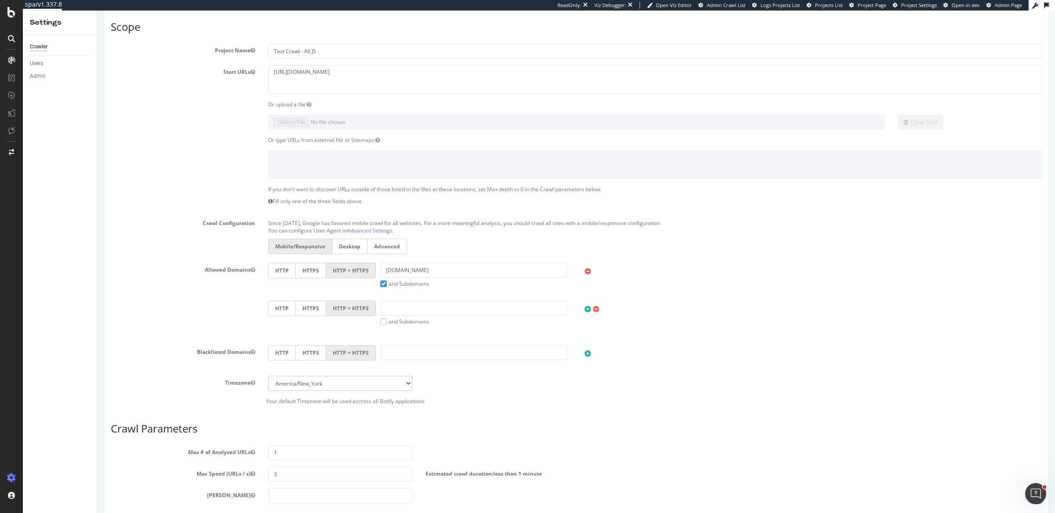
scroll to position [175, 0]
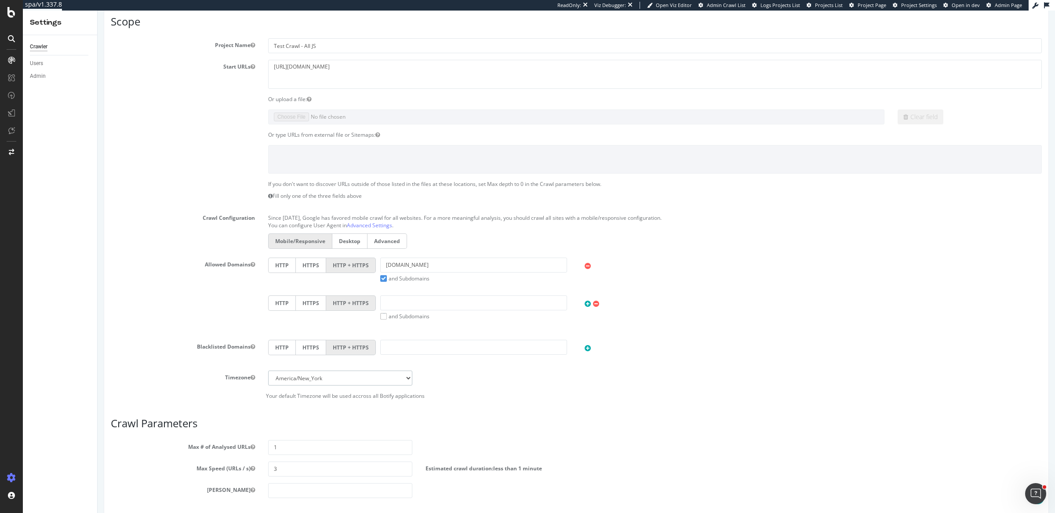
click at [364, 380] on select "[GEOGRAPHIC_DATA]/[GEOGRAPHIC_DATA] [GEOGRAPHIC_DATA]/[GEOGRAPHIC_DATA] [GEOGRA…" at bounding box center [340, 378] width 144 height 15
select select "Europe/[GEOGRAPHIC_DATA]"
click at [268, 371] on select "[GEOGRAPHIC_DATA]/[GEOGRAPHIC_DATA] [GEOGRAPHIC_DATA]/[GEOGRAPHIC_DATA] [GEOGRA…" at bounding box center [340, 378] width 144 height 15
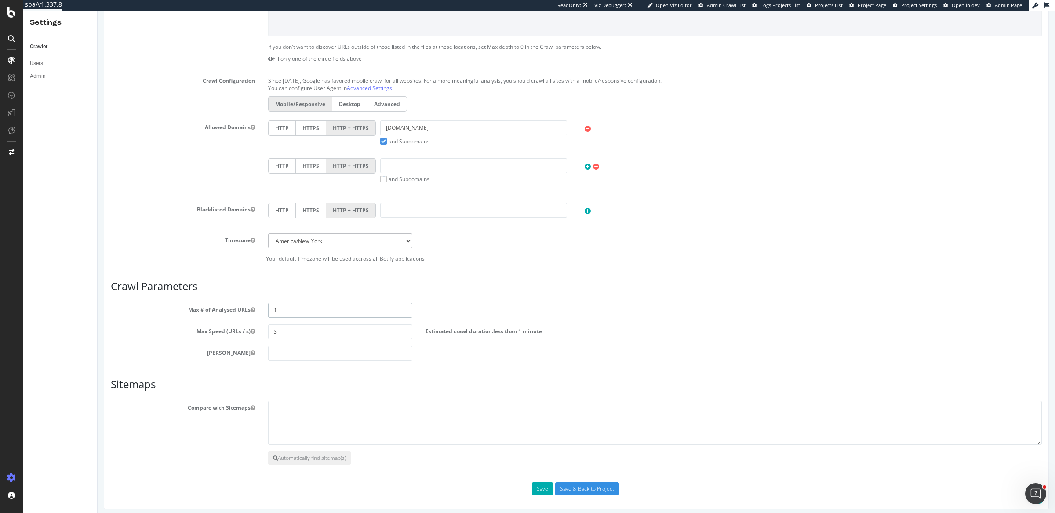
click at [325, 308] on input "1" at bounding box center [340, 310] width 144 height 15
paste input "000000"
type input "1000000"
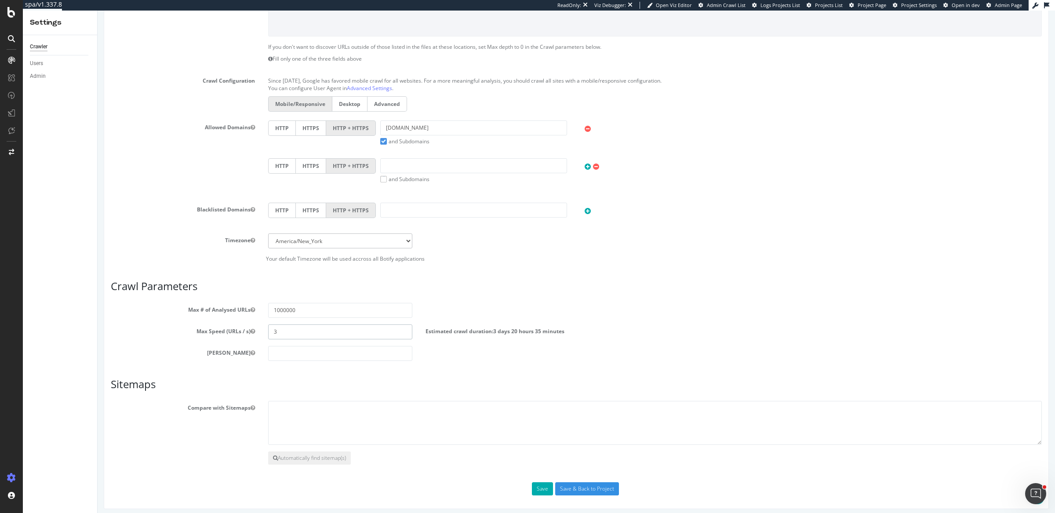
click at [293, 331] on input "3" at bounding box center [340, 332] width 144 height 15
click at [245, 369] on div "Scope Project Name Test Crawl - All JS Start URLs [URL][DOMAIN_NAME] Or upload …" at bounding box center [576, 187] width 931 height 617
click at [293, 328] on input "15" at bounding box center [340, 332] width 144 height 15
type input "1"
type input "5"
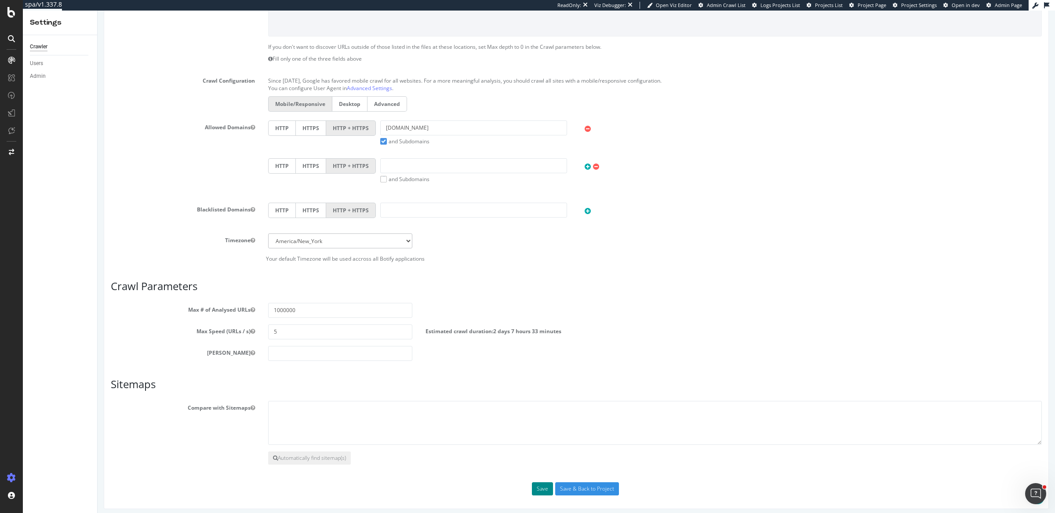
click at [544, 488] on button "Save" at bounding box center [542, 488] width 21 height 13
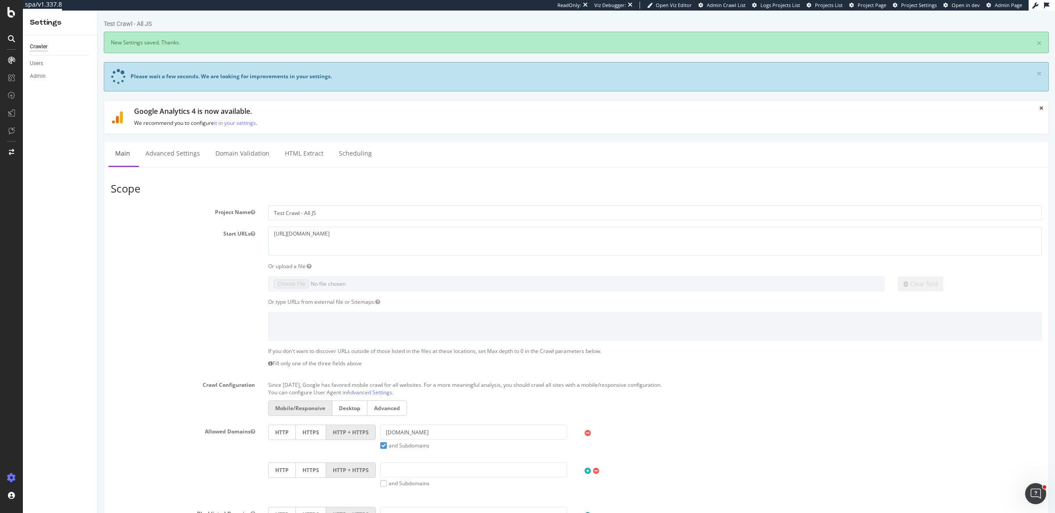
scroll to position [0, 0]
click at [178, 147] on link "Advanced Settings" at bounding box center [173, 154] width 68 height 24
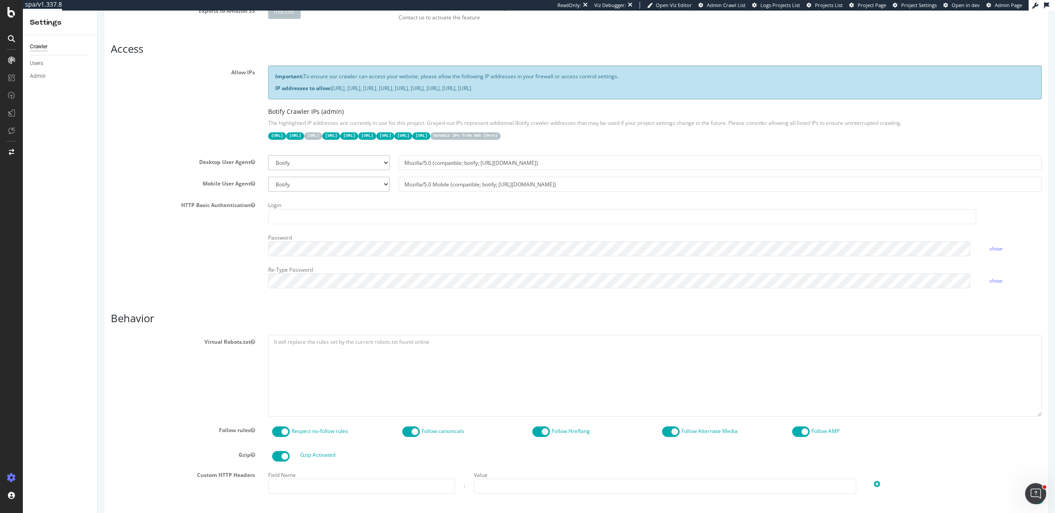
scroll to position [181, 0]
click at [501, 131] on code "Dynamic IPs from AWS ( here )" at bounding box center [466, 134] width 70 height 7
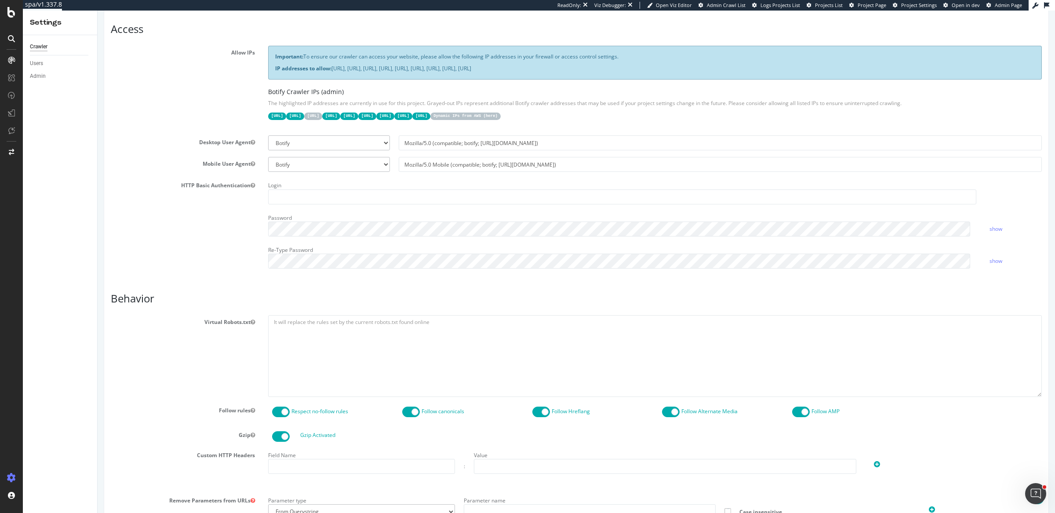
scroll to position [214, 0]
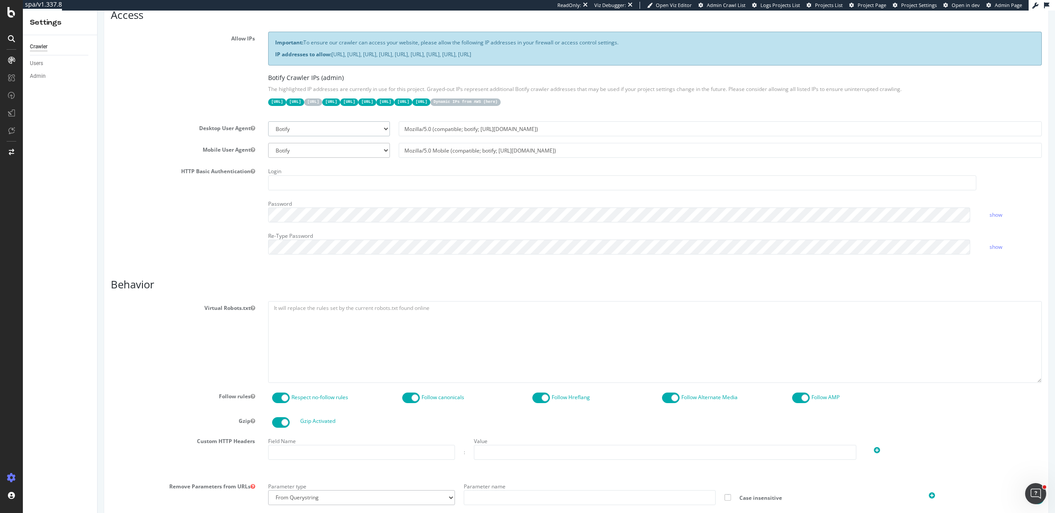
click at [312, 127] on select "Botify Googlebot Chrome Firefox Edge Custom" at bounding box center [329, 128] width 122 height 15
select select
click at [268, 121] on select "Botify Googlebot Chrome Firefox Edge Custom" at bounding box center [329, 128] width 122 height 15
click at [363, 151] on select "Botify Googlebot Safari iPhone Safari iPad Chrome Android Custom" at bounding box center [329, 150] width 122 height 15
select select
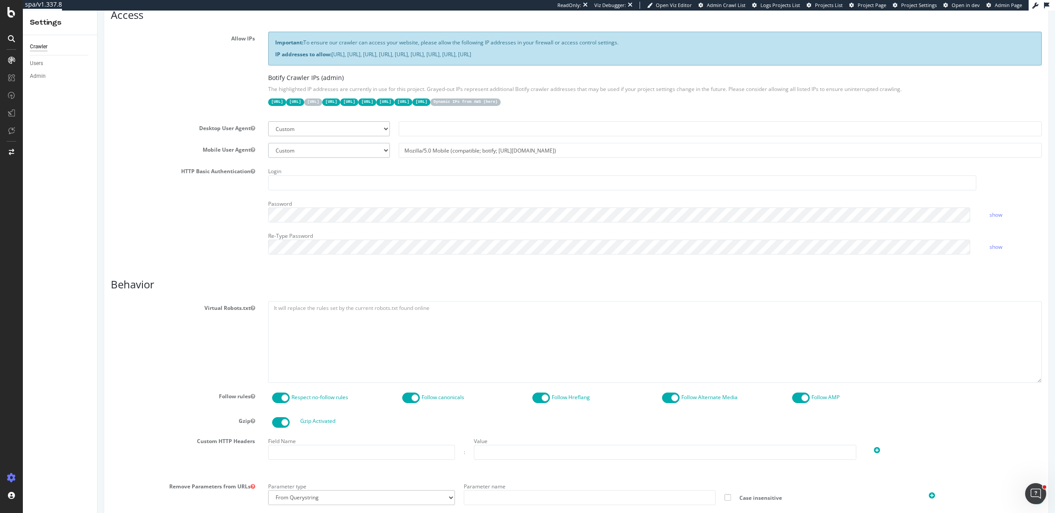
click at [268, 143] on select "Botify Googlebot Safari iPhone Safari iPad Chrome Android Custom" at bounding box center [329, 150] width 122 height 15
click at [449, 133] on input "text" at bounding box center [720, 128] width 643 height 15
paste input "Mozilla/5.0 (compatible; botify; [URL][DOMAIN_NAME]) - SEO Crawl Analysis"
type input "Mozilla/5.0 (compatible; botify; [URL][DOMAIN_NAME]) - SEO Crawl Analysis"
click at [427, 147] on input "text" at bounding box center [720, 150] width 643 height 15
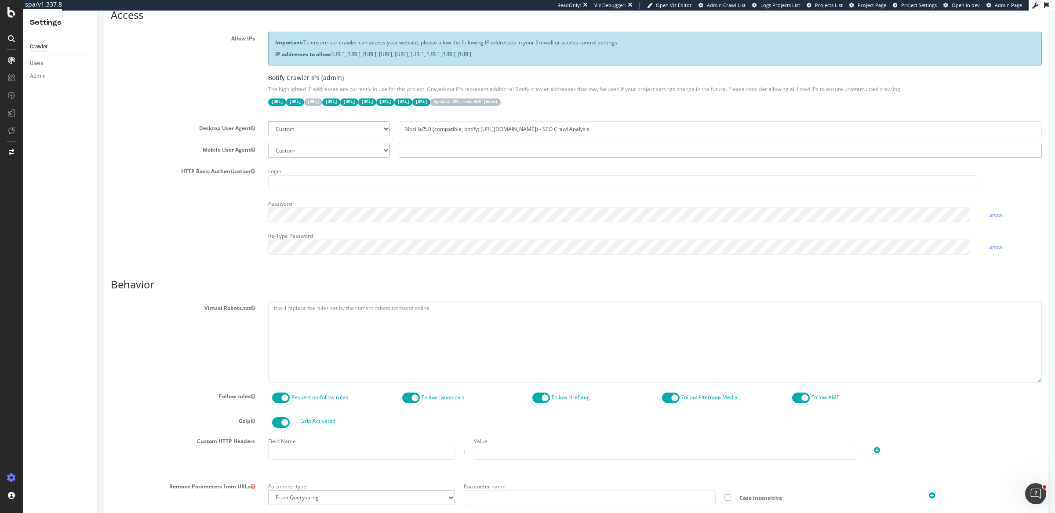
paste input "Mozilla/5.0 (compatible; botify; [URL][DOMAIN_NAME]) - SEO Crawl Analysis"
type input "Mozilla/5.0 (compatible; botify; [URL][DOMAIN_NAME]) - SEO Crawl Analysis"
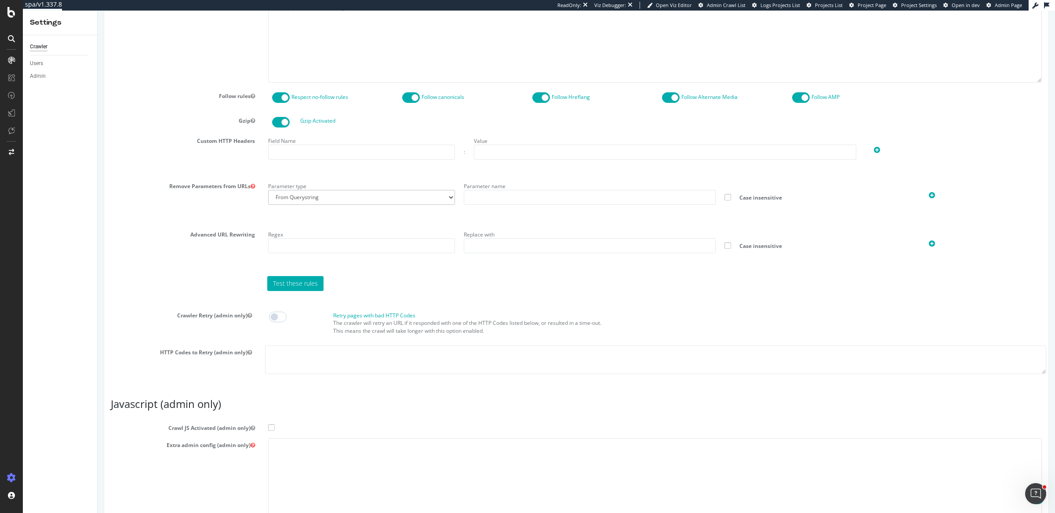
scroll to position [584, 0]
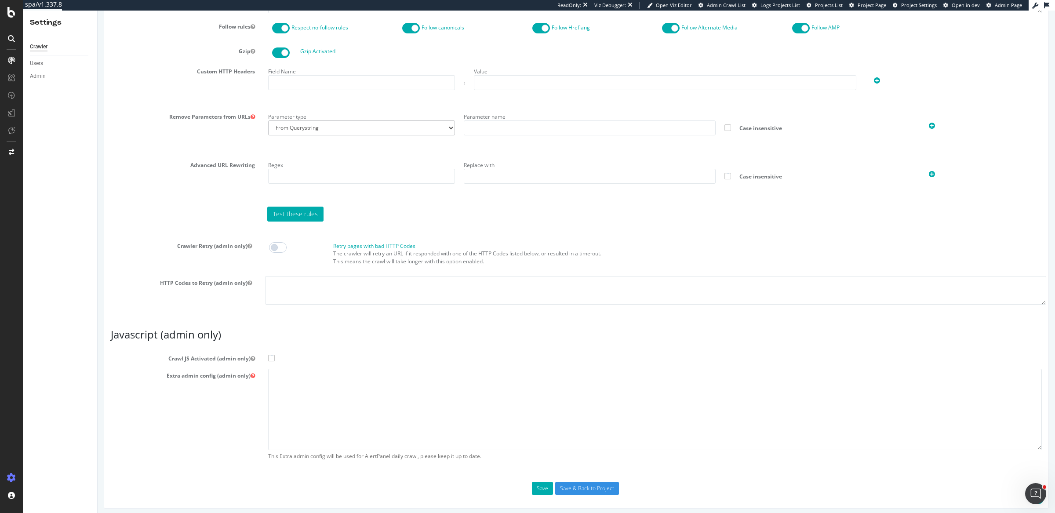
click at [271, 355] on span at bounding box center [271, 358] width 7 height 7
click at [98, 11] on input "Crawl JS Activated (admin only)" at bounding box center [98, 11] width 0 height 0
click at [290, 392] on textarea at bounding box center [655, 409] width 774 height 81
paste textarea "{ "flags": [ "cube" ], "beta": { "pap_mini_rules": [ "# + *something* # allow",…"
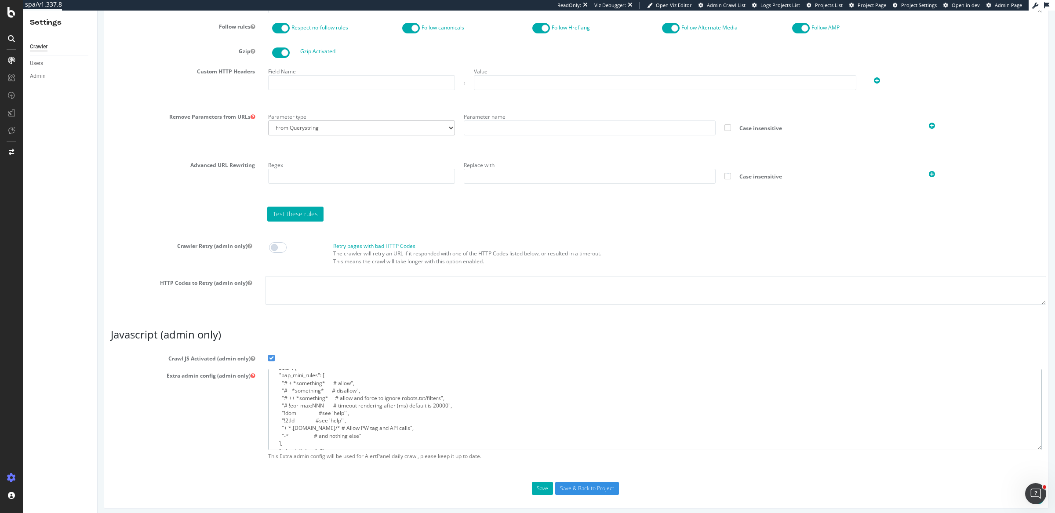
click at [285, 432] on textarea "{ "flags": [ "cube" ], "beta": { "pap_mini_rules": [ "# + *something* # allow",…" at bounding box center [655, 409] width 774 height 81
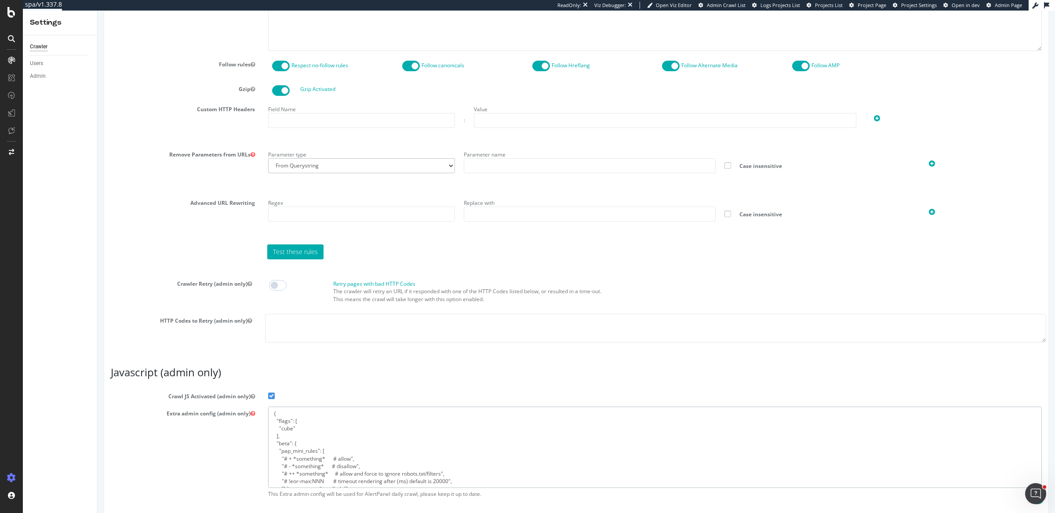
scroll to position [584, 0]
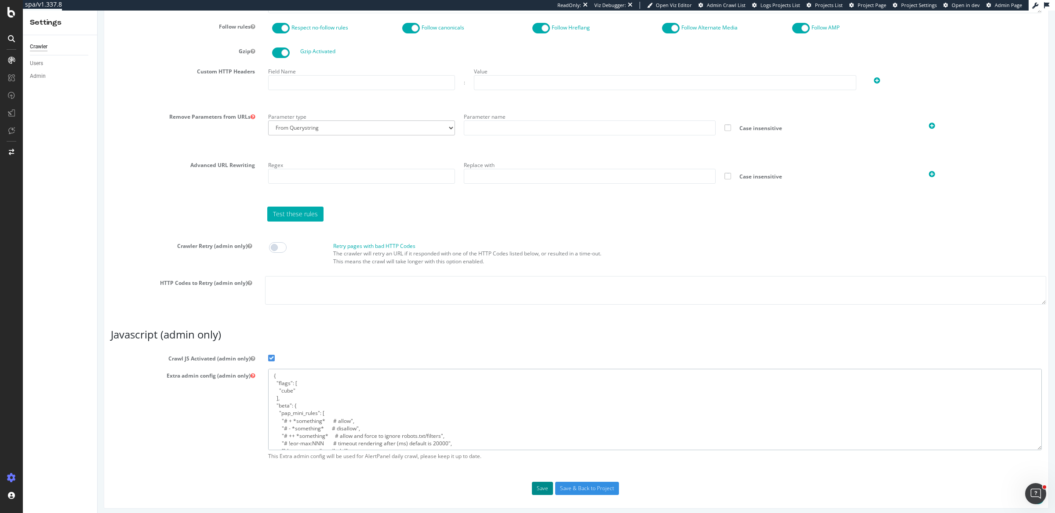
type textarea "{ "flags": [ "cube" ], "beta": { "pap_mini_rules": [ "# + *something* # allow",…"
click at [536, 486] on button "Save" at bounding box center [542, 488] width 21 height 13
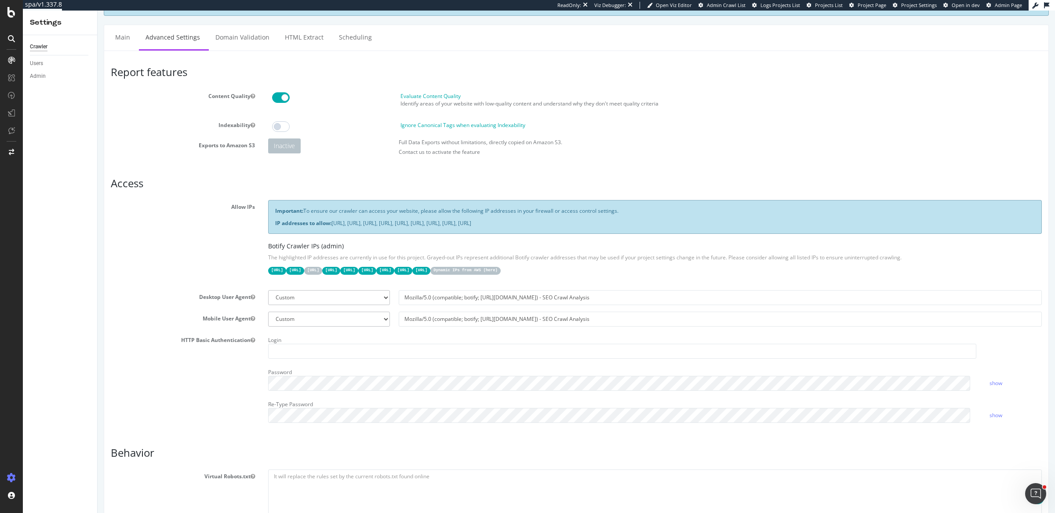
scroll to position [613, 0]
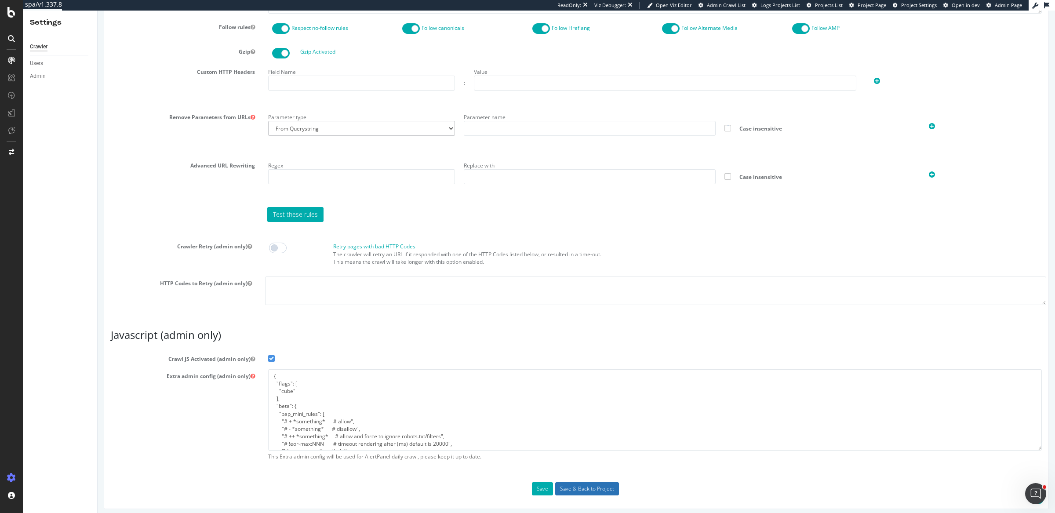
click at [581, 483] on input "Save & Back to Project" at bounding box center [587, 488] width 64 height 13
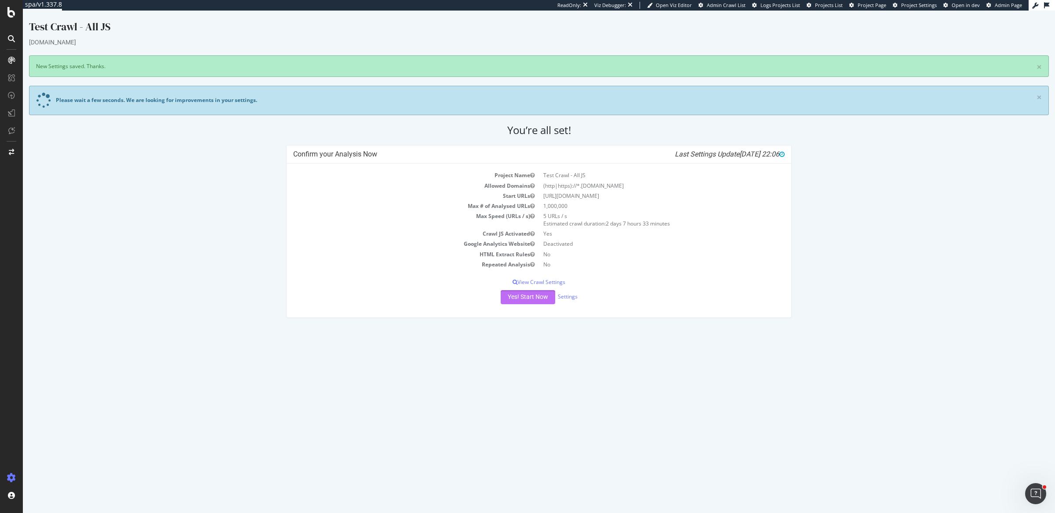
click at [530, 292] on button "Yes! Start Now" at bounding box center [528, 297] width 55 height 14
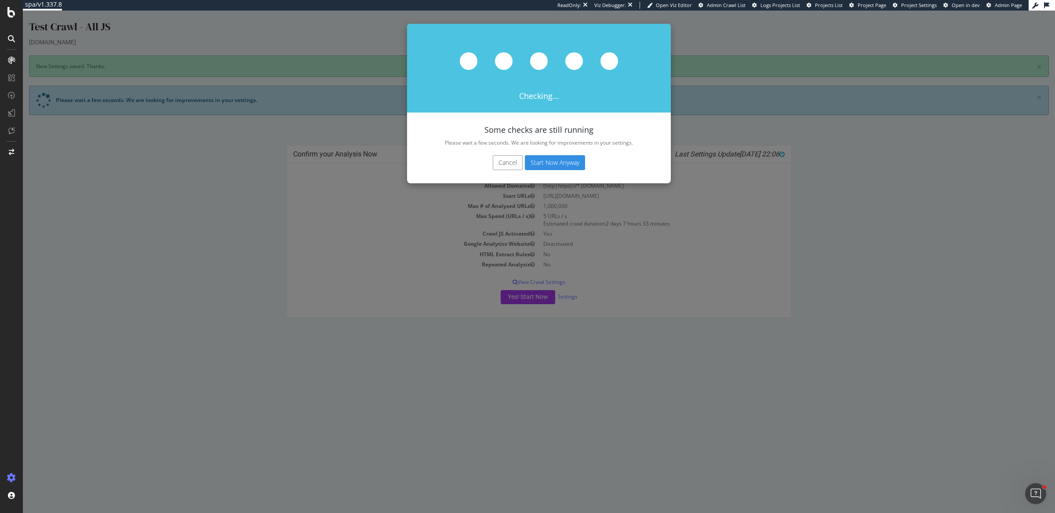
click at [556, 158] on button "Start Now Anyway" at bounding box center [555, 162] width 60 height 15
